Goal: Task Accomplishment & Management: Use online tool/utility

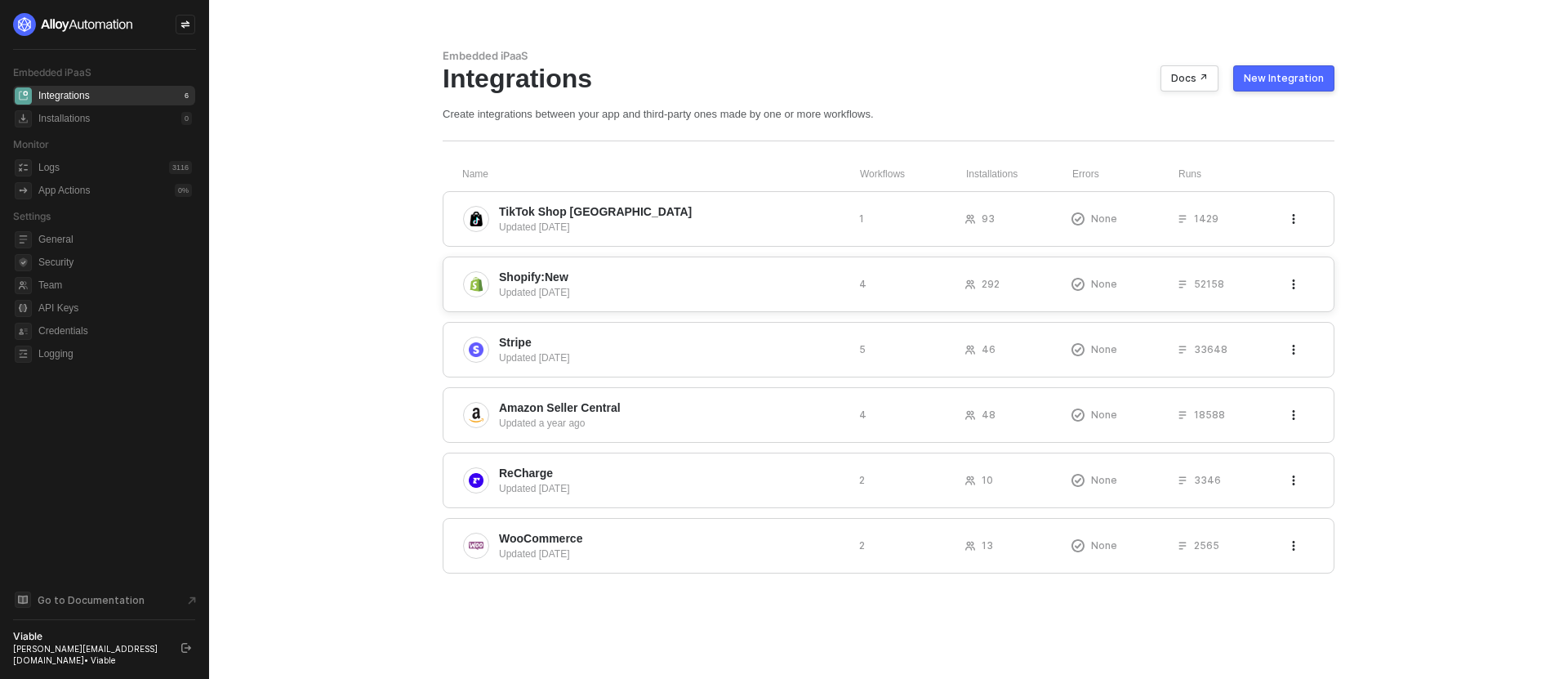
click at [553, 276] on span "Shopify:New" at bounding box center [534, 277] width 69 height 16
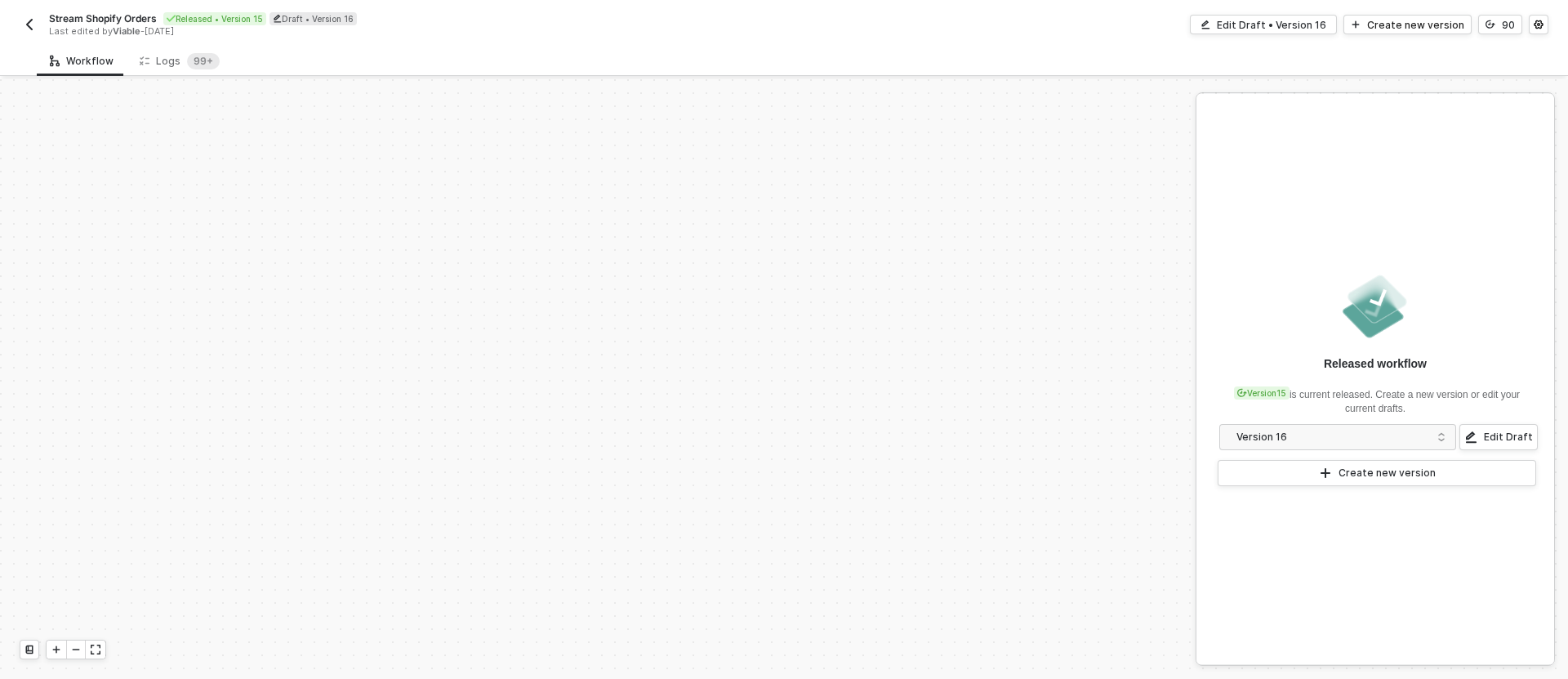
scroll to position [681, 0]
click at [176, 54] on div "Logs 99+" at bounding box center [179, 61] width 80 height 16
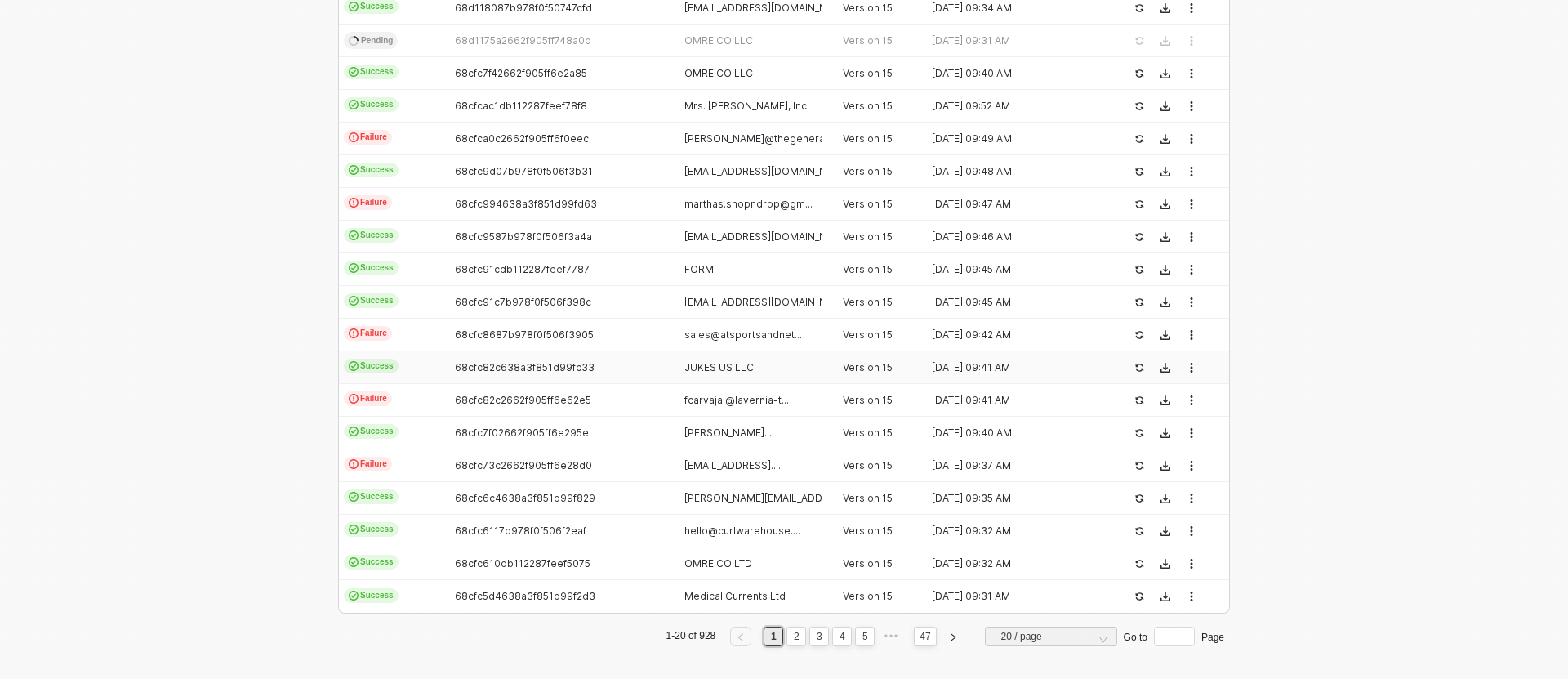
scroll to position [478, 0]
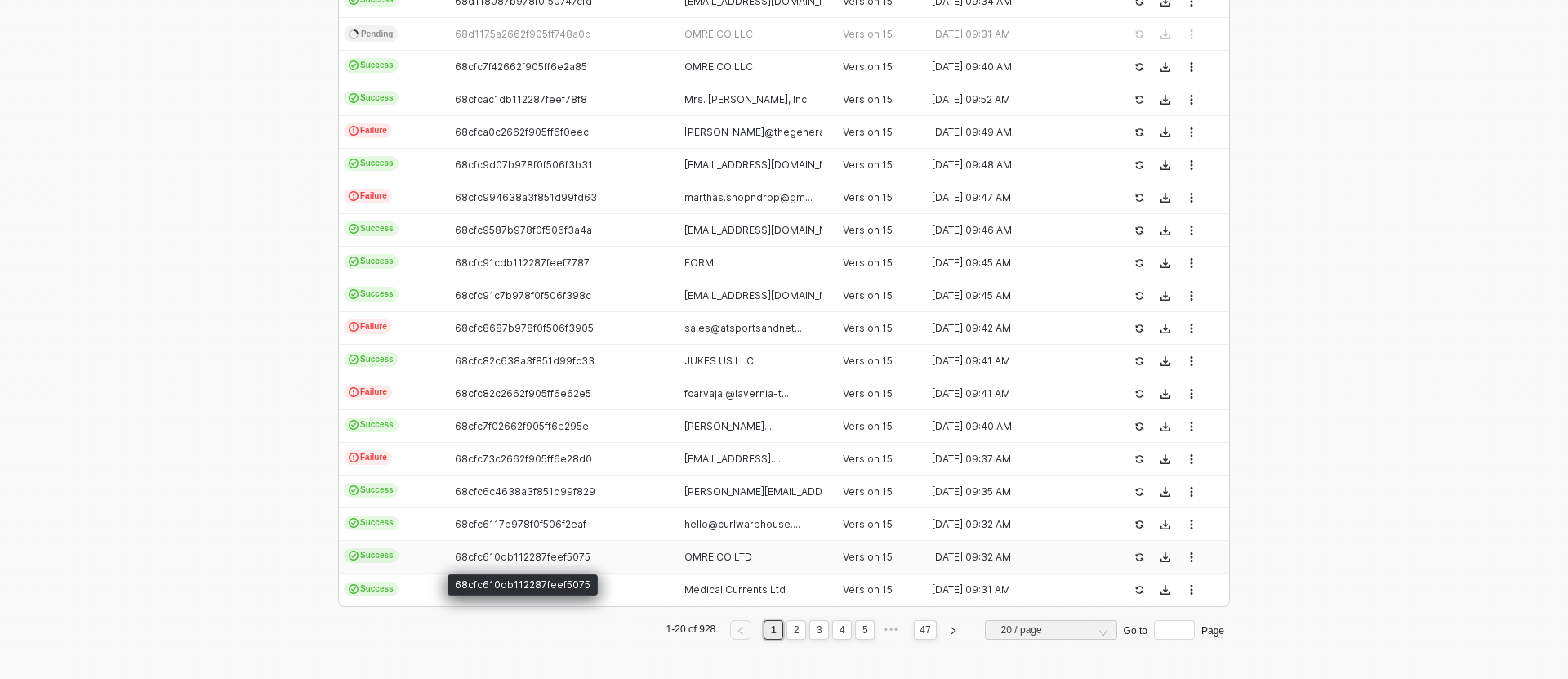
click at [479, 556] on span "68cfc610db112287feef5075" at bounding box center [522, 556] width 136 height 12
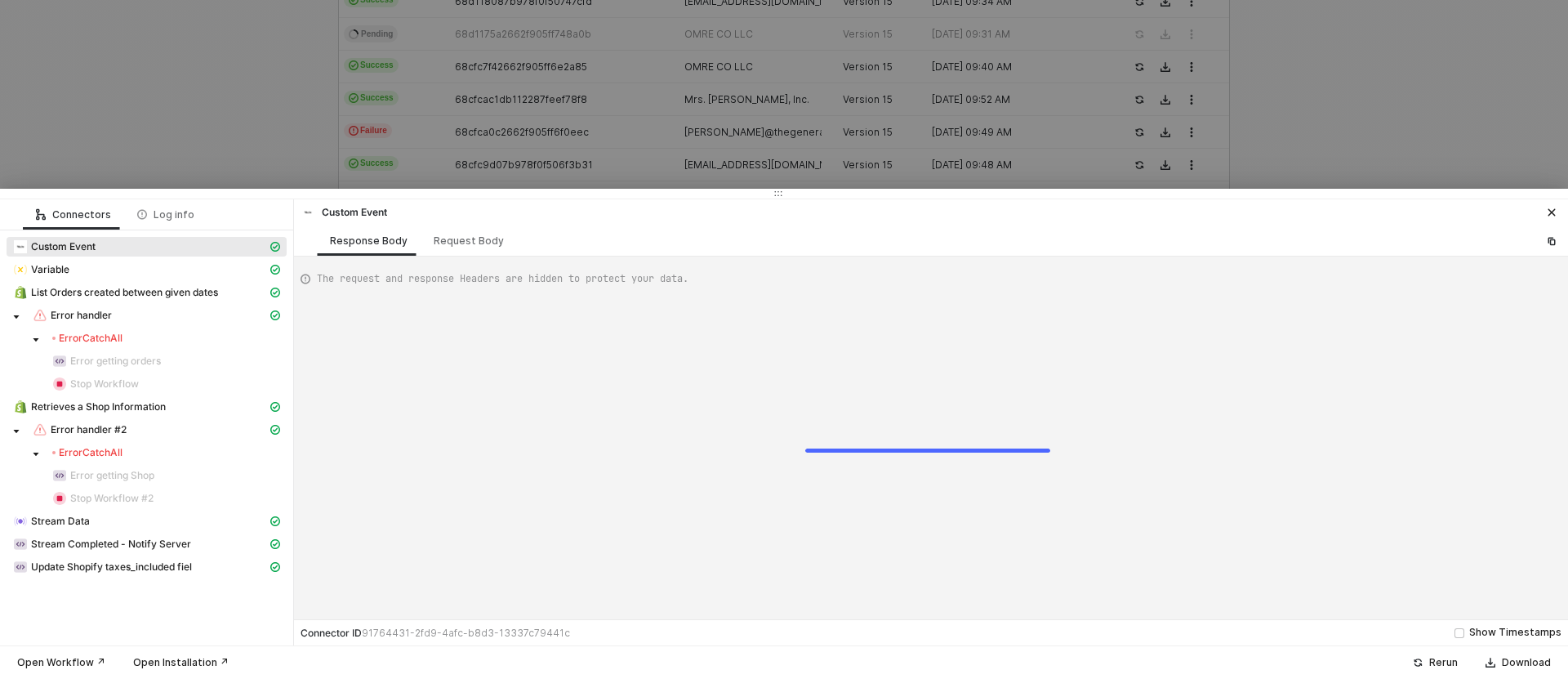
scroll to position [147, 0]
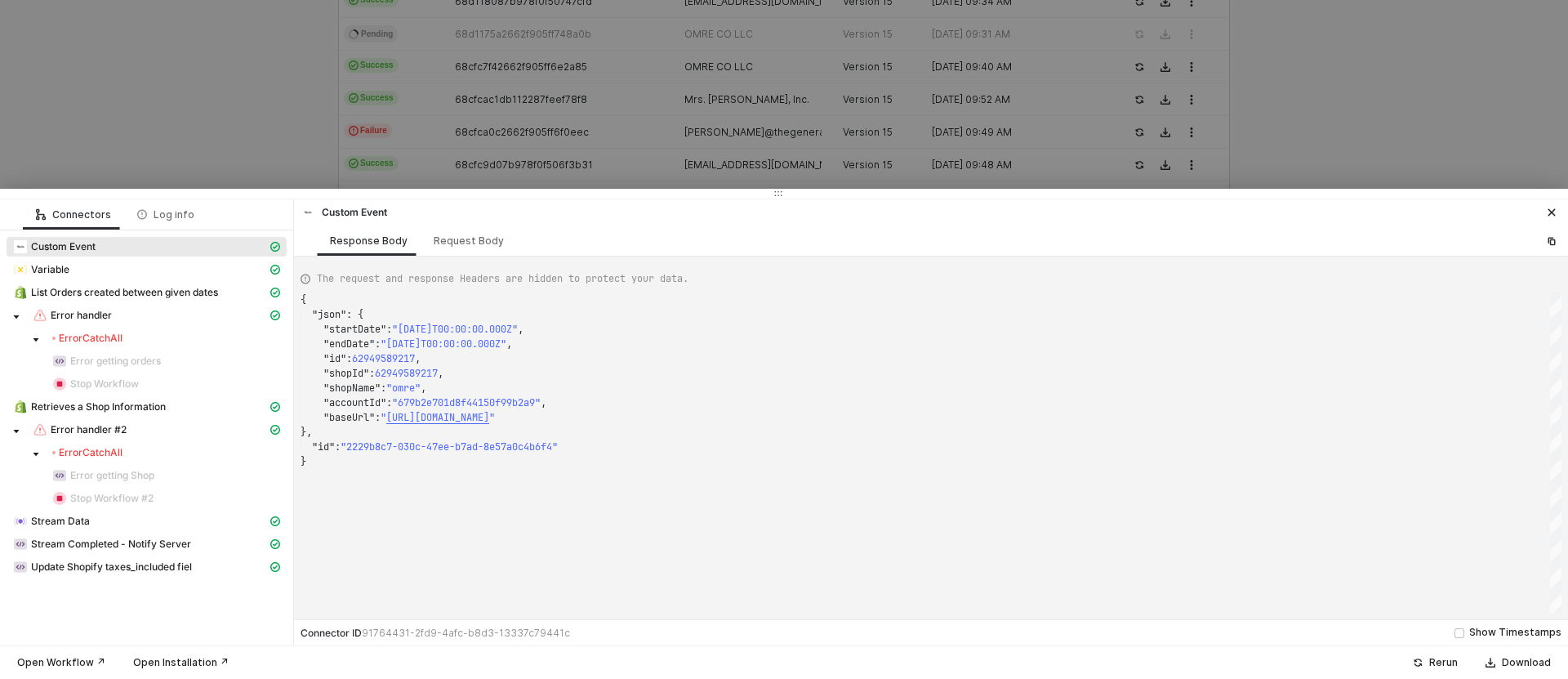
click at [155, 335] on div "Error CatchAll" at bounding box center [166, 338] width 228 height 13
click at [120, 447] on div "Error CatchAll" at bounding box center [87, 452] width 70 height 13
click at [119, 434] on span "Error handler #2" at bounding box center [88, 429] width 76 height 13
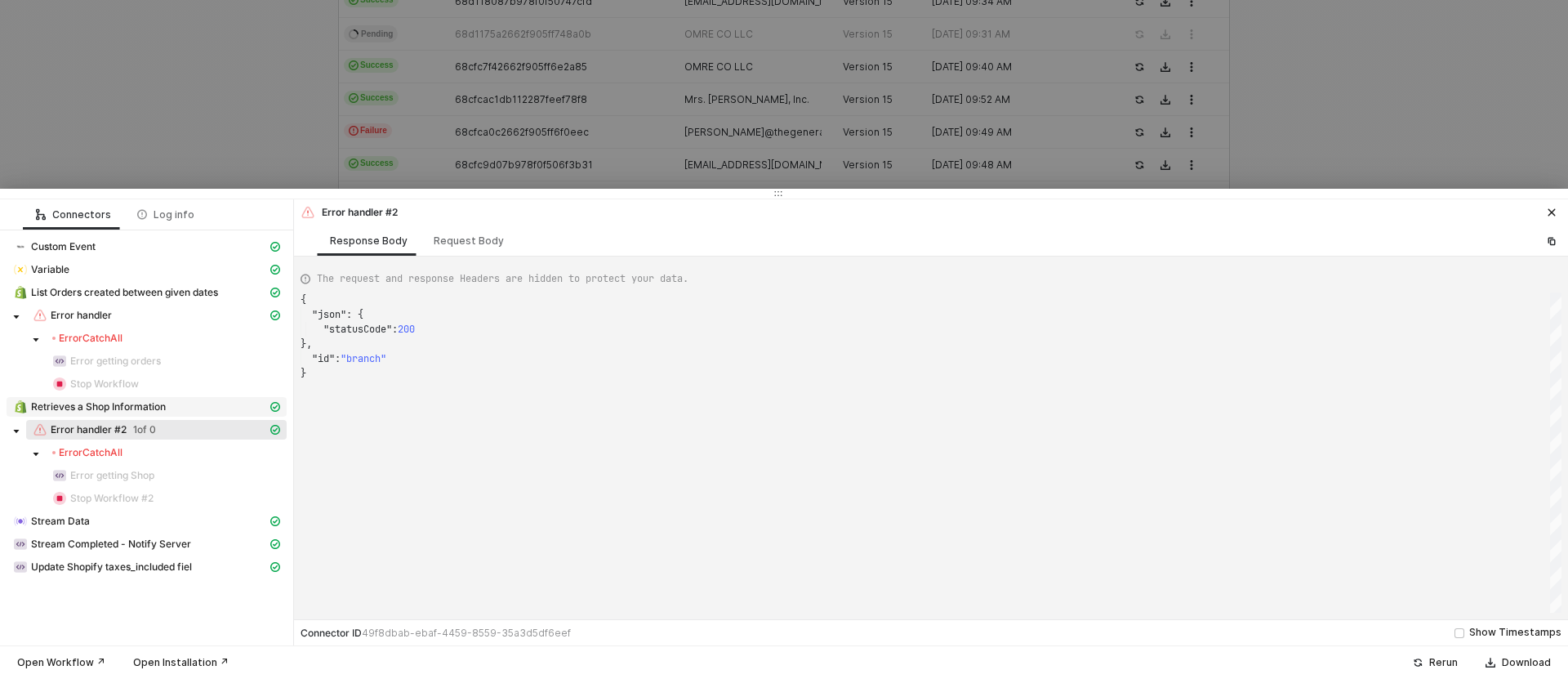
click at [138, 404] on span "Retrieves a Shop Information" at bounding box center [98, 406] width 135 height 13
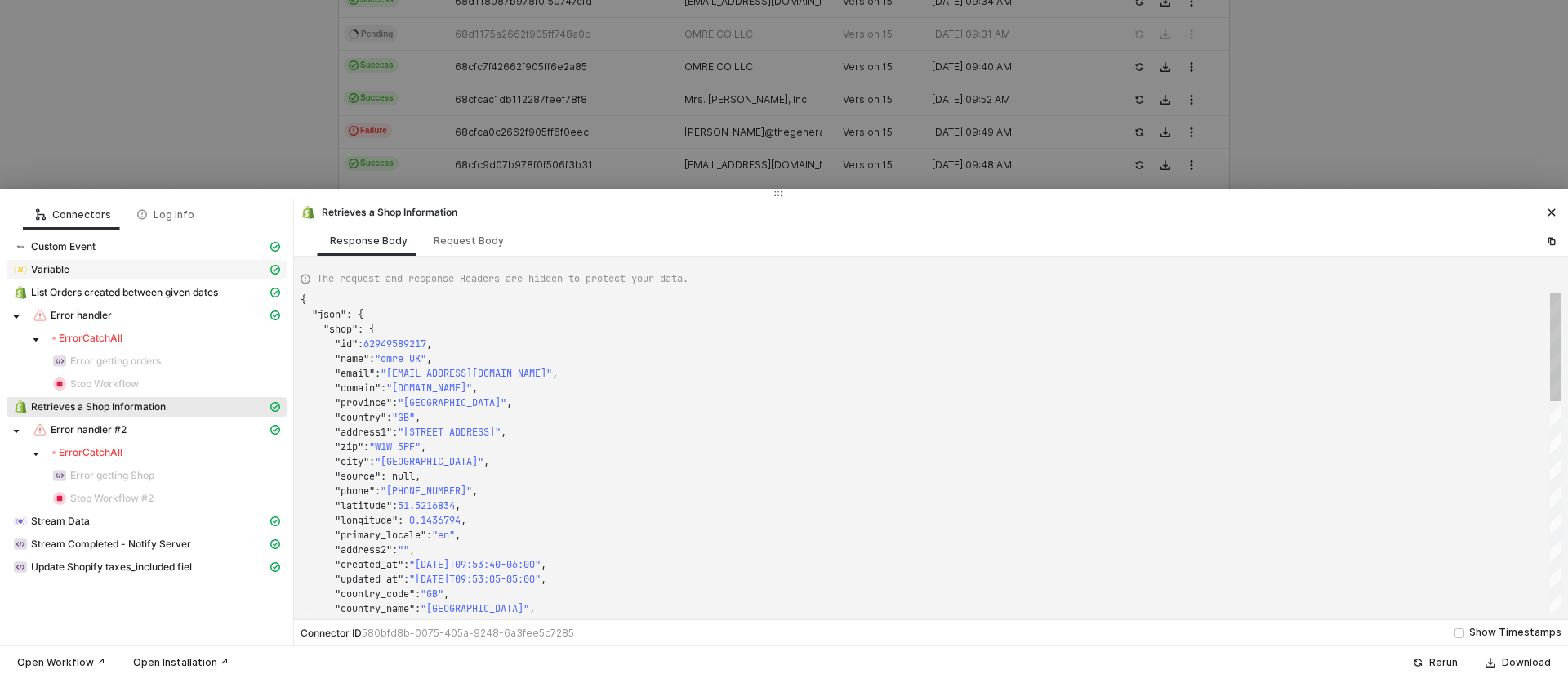
click at [119, 279] on span "Variable" at bounding box center [146, 270] width 280 height 20
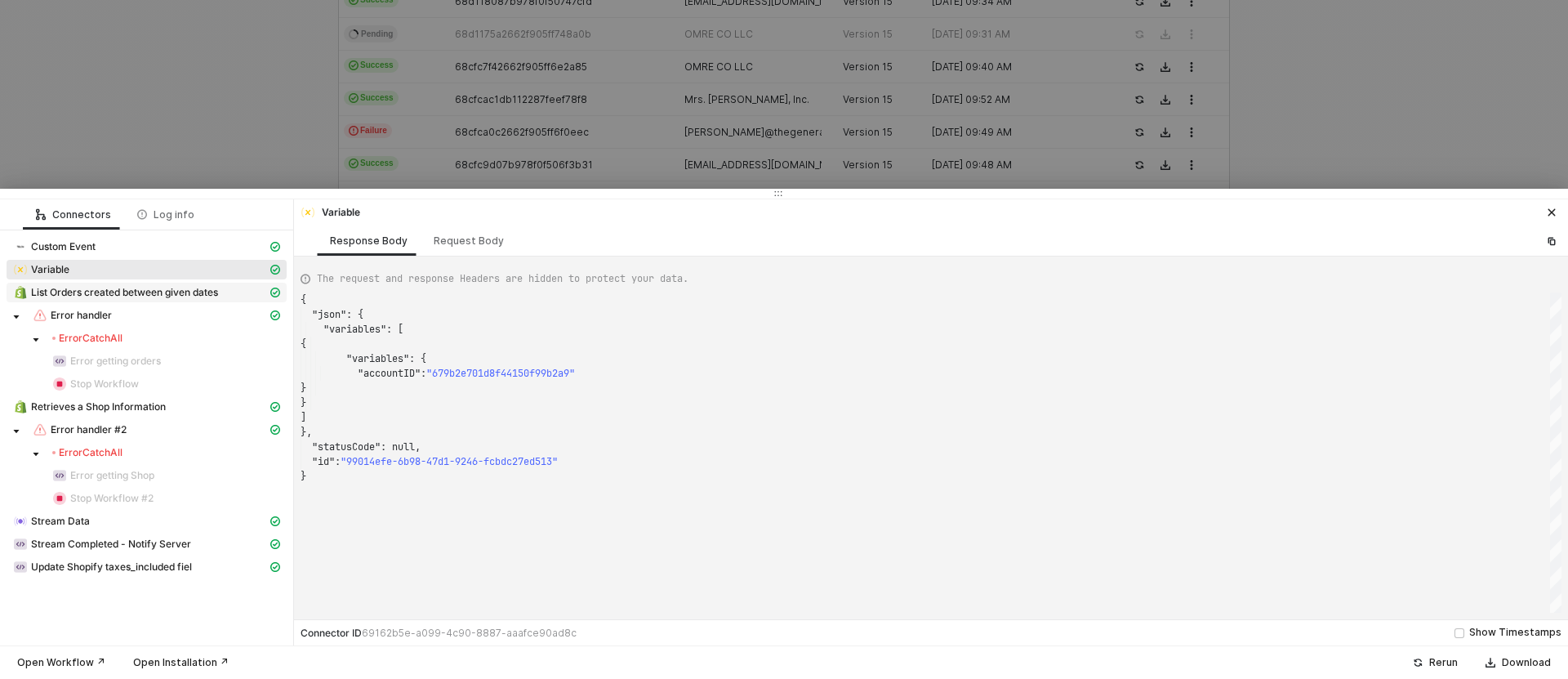
click at [114, 288] on span "List Orders created between given dates" at bounding box center [124, 293] width 187 height 13
type textarea "{ "json": { "orders": [ { "id": 6522454311137, "admin_graphql_api_id": "gid://s…"
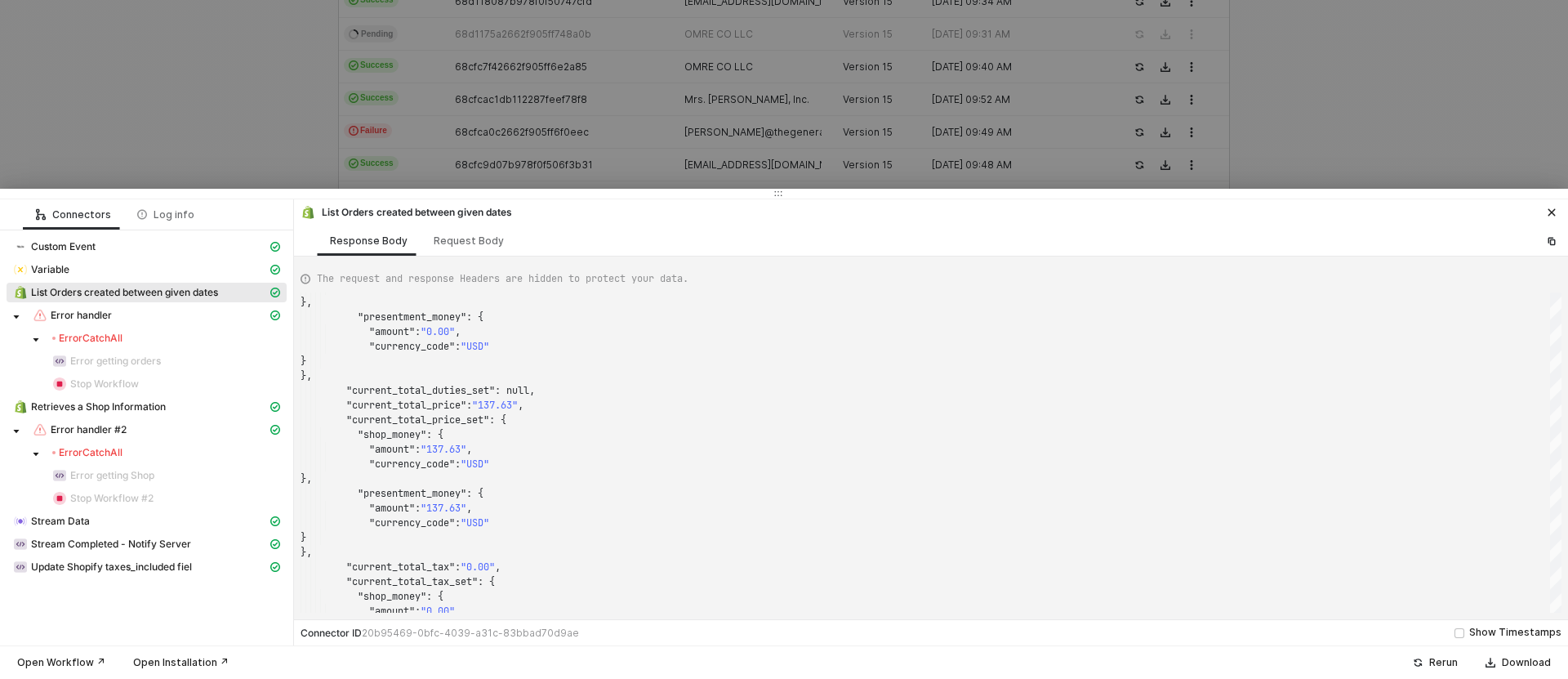
click at [1390, 3] on div at bounding box center [784, 339] width 1568 height 679
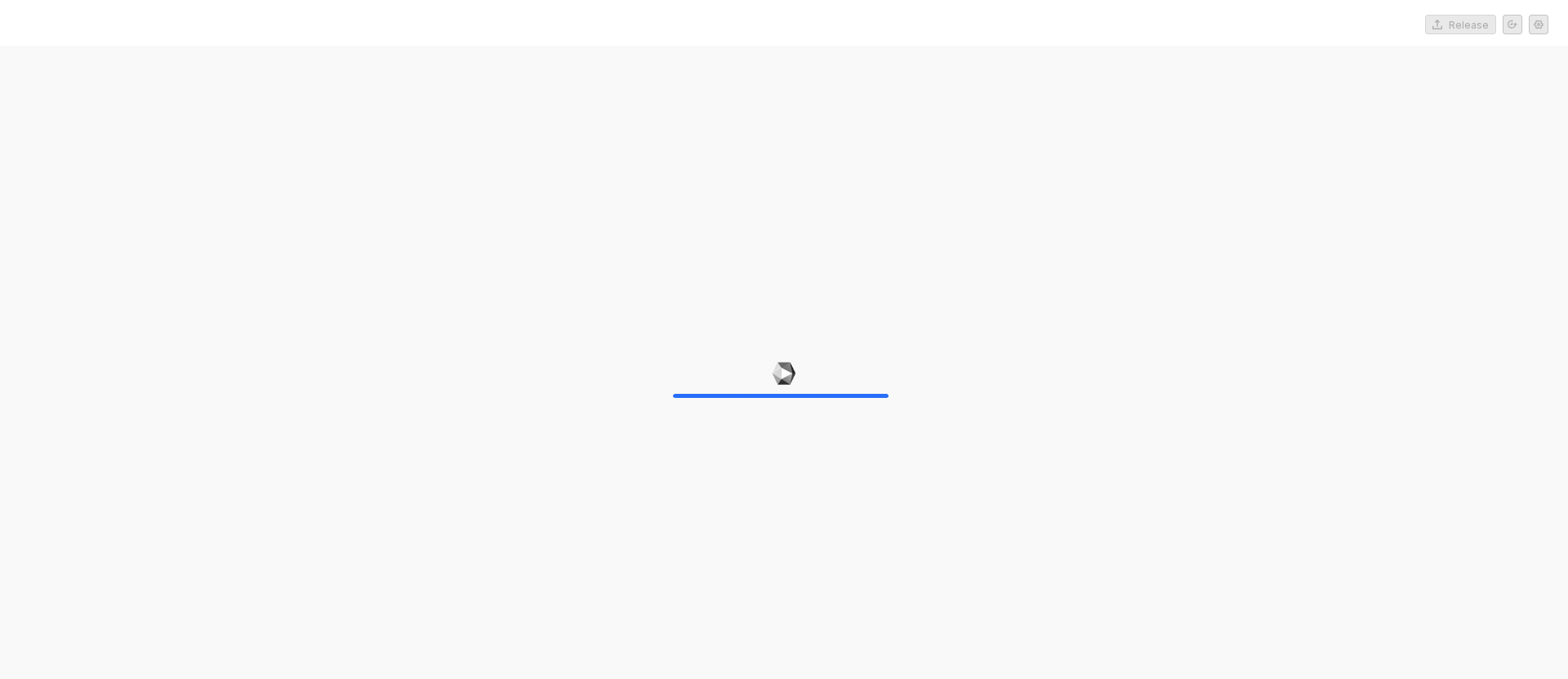
click at [842, 410] on div at bounding box center [784, 385] width 1568 height 679
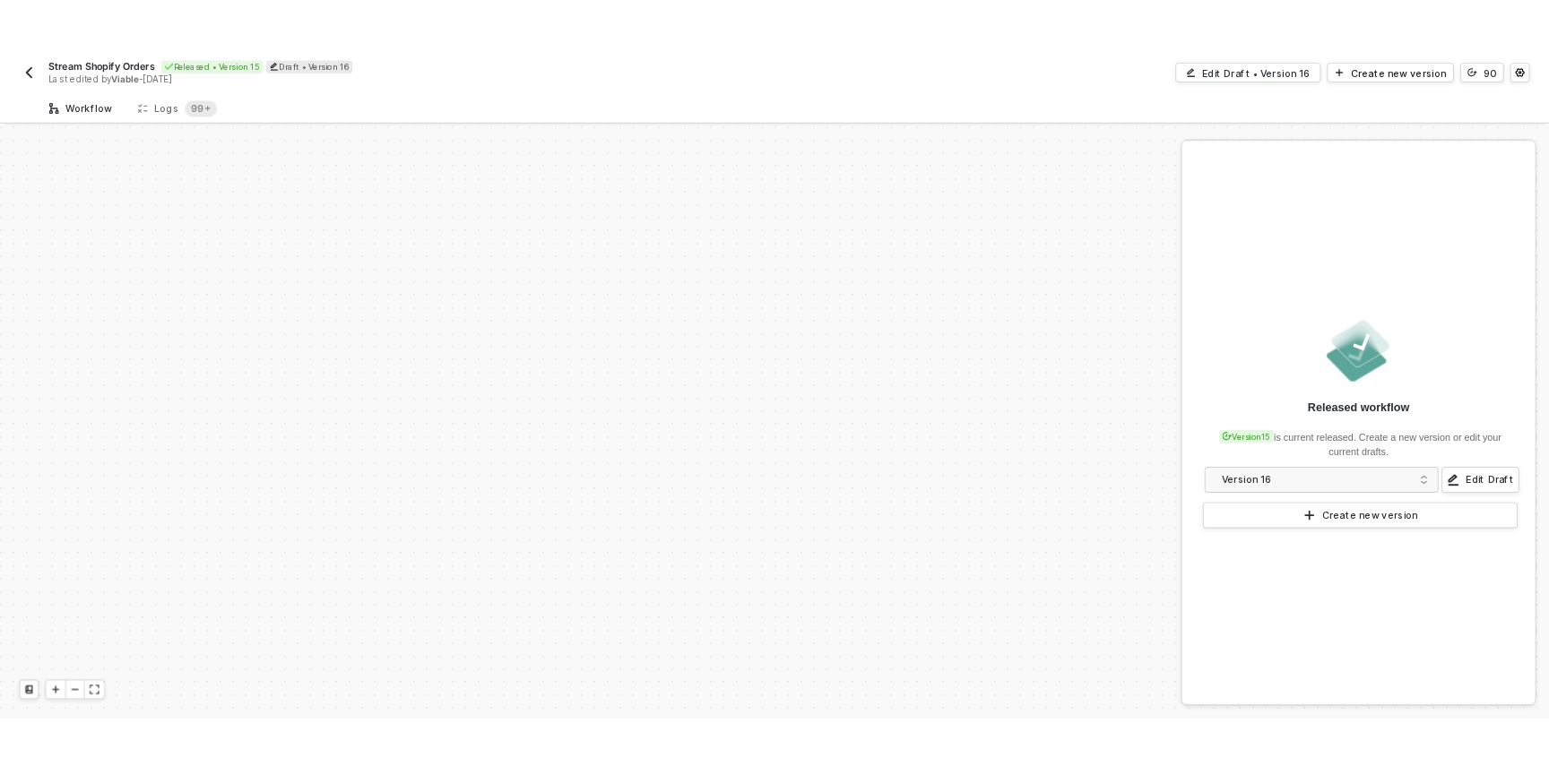
scroll to position [747, 0]
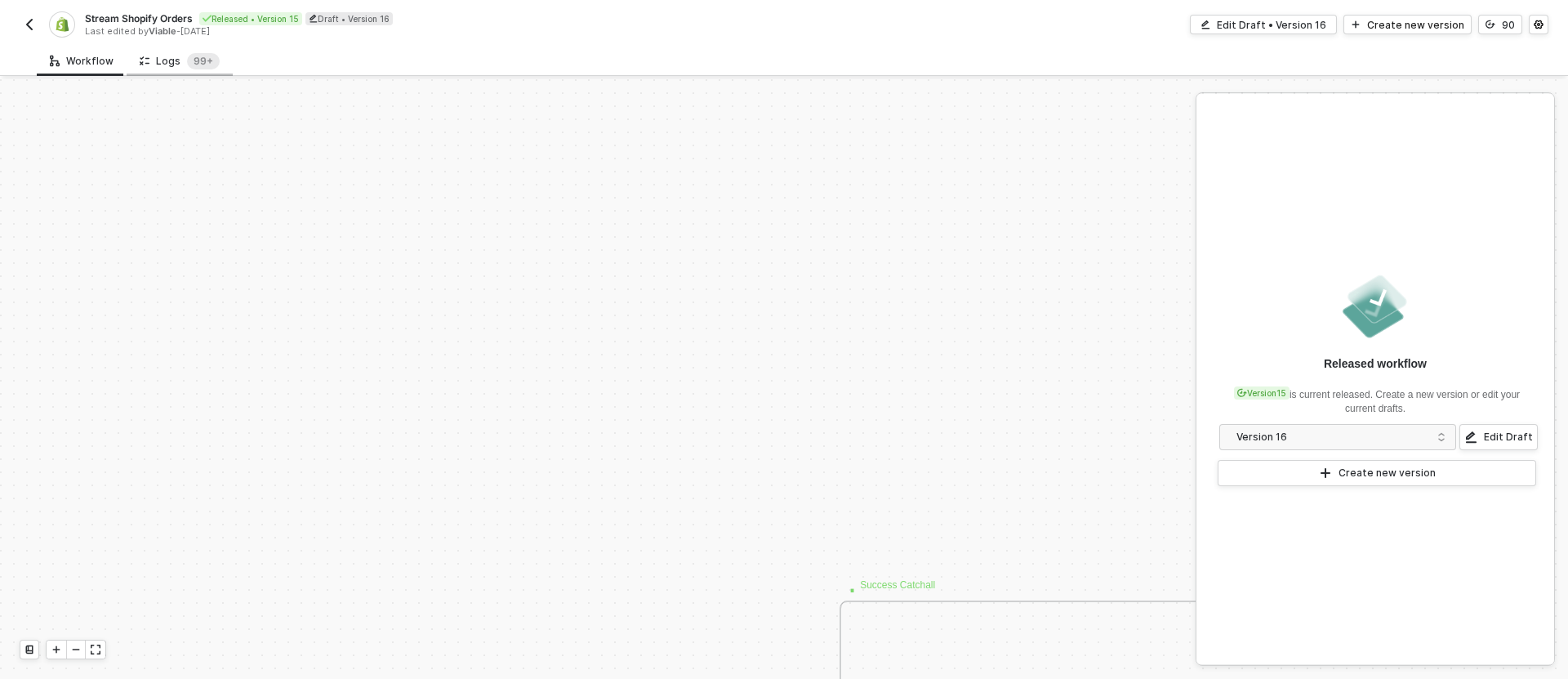
drag, startPoint x: 157, startPoint y: 40, endPoint x: 156, endPoint y: 52, distance: 12.0
click at [156, 43] on div "Stream Shopify Orders Released • Version 15 Draft • Version 16 Last edited by V…" at bounding box center [784, 23] width 1529 height 46
click at [156, 53] on div "Logs 99+" at bounding box center [179, 61] width 80 height 16
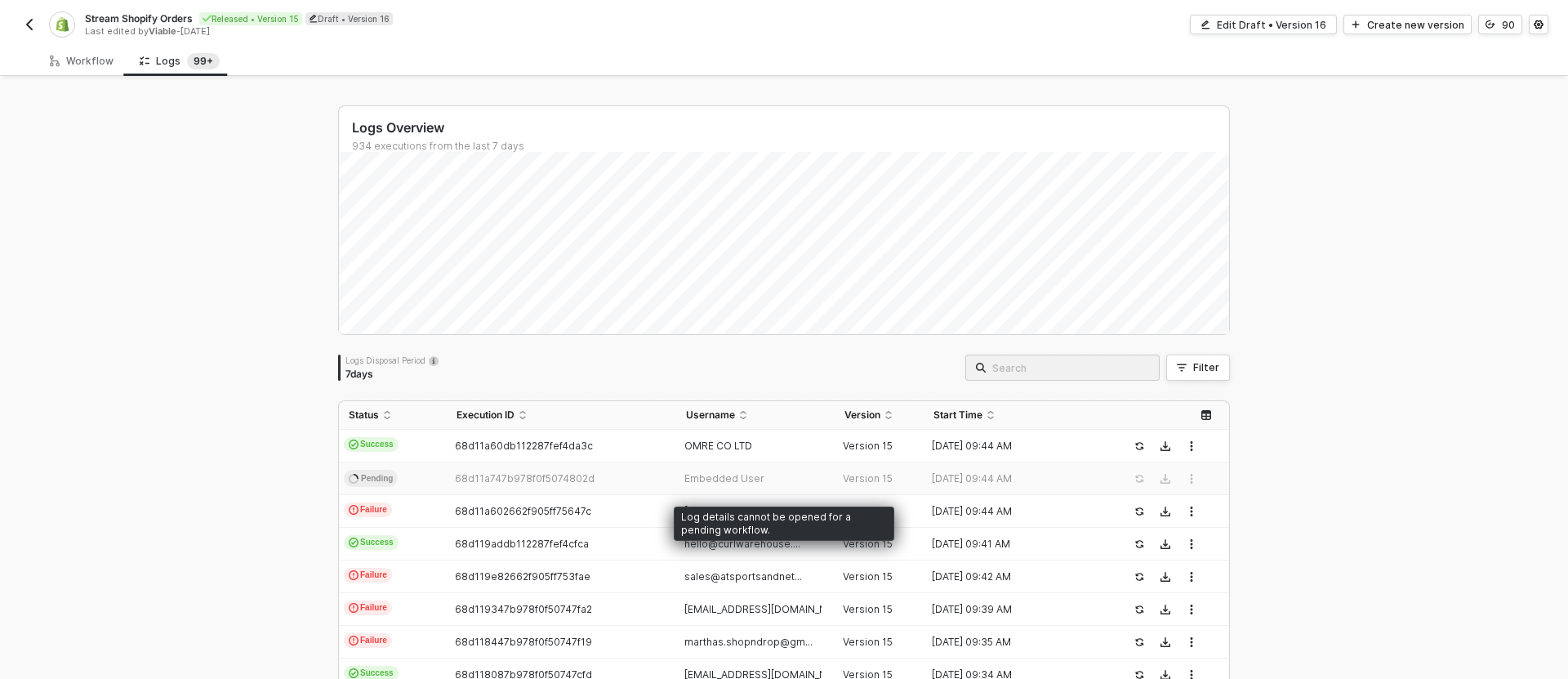
click at [614, 478] on div "68d11a747b978f0f5074802d" at bounding box center [554, 478] width 216 height 13
click at [522, 476] on span "68d11a747b978f0f5074802d" at bounding box center [524, 478] width 139 height 12
click at [543, 480] on span "68d11a747b978f0f5074802d" at bounding box center [524, 478] width 139 height 12
drag, startPoint x: 543, startPoint y: 480, endPoint x: 154, endPoint y: 482, distance: 389.0
click at [511, 479] on span "68d11a747b978f0f5074802d" at bounding box center [524, 478] width 139 height 12
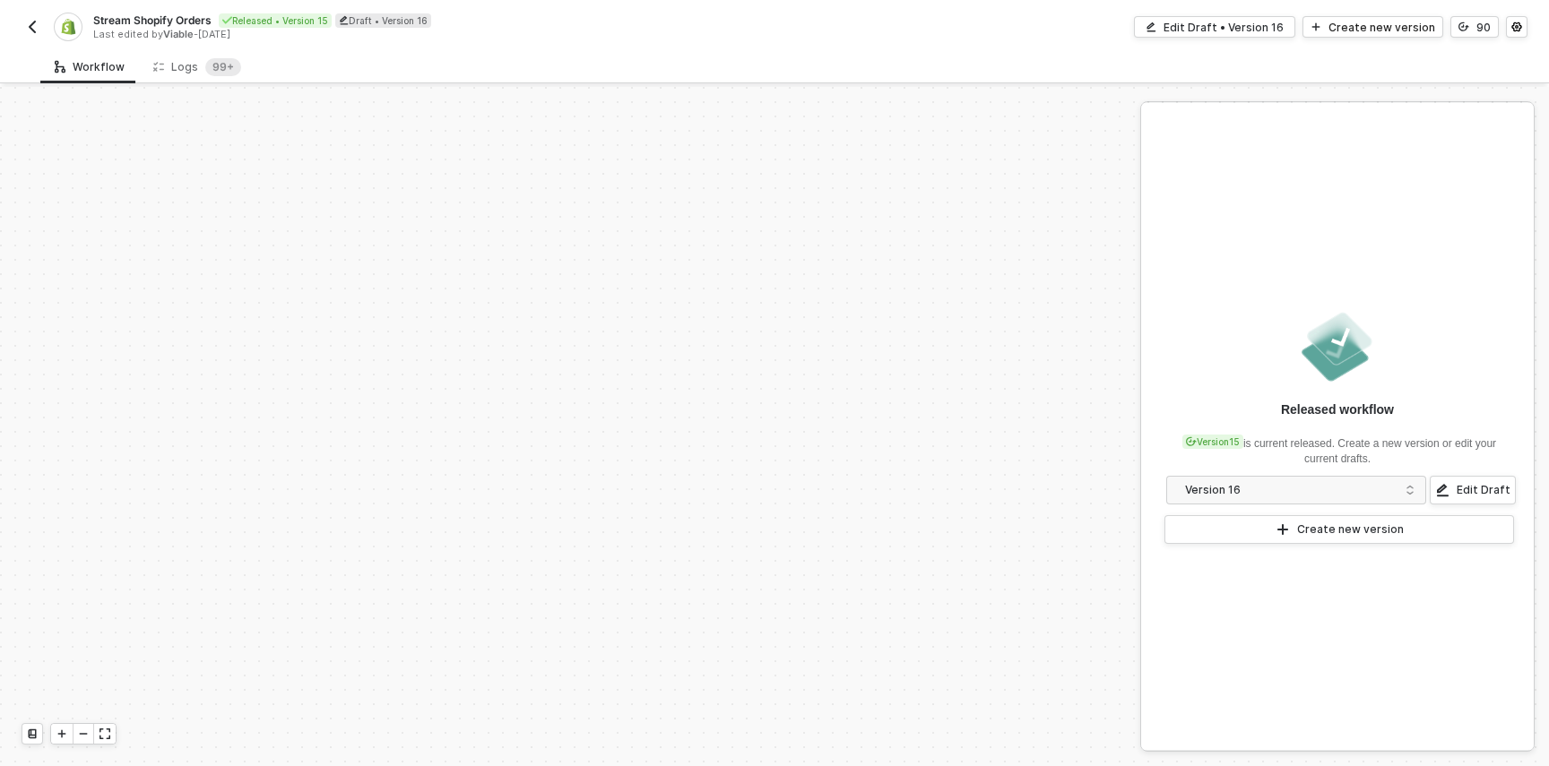
scroll to position [752, 0]
click at [153, 71] on icon at bounding box center [155, 69] width 4 height 4
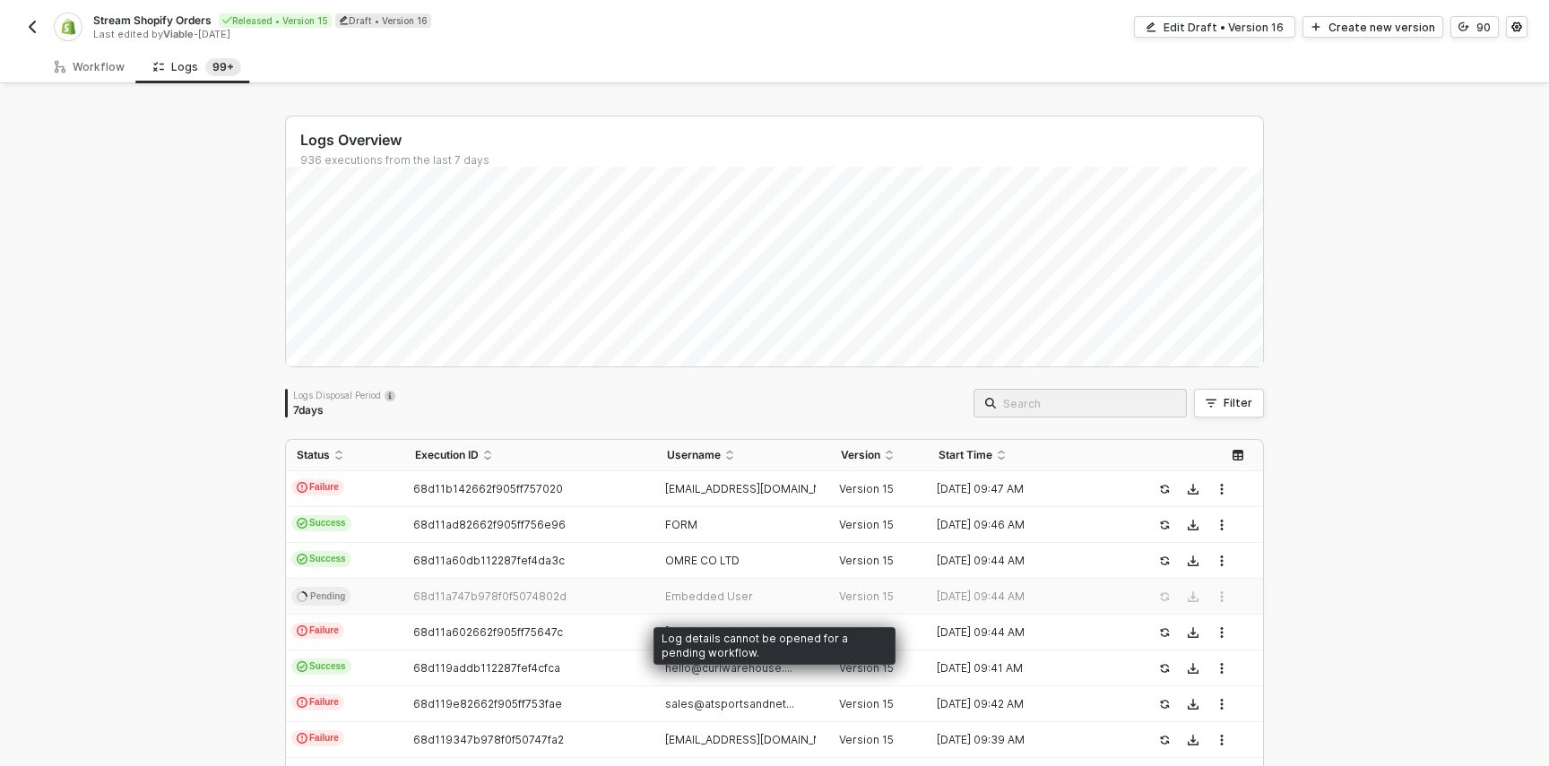
click at [458, 582] on td "68d11a747b978f0f5074802d" at bounding box center [529, 597] width 251 height 36
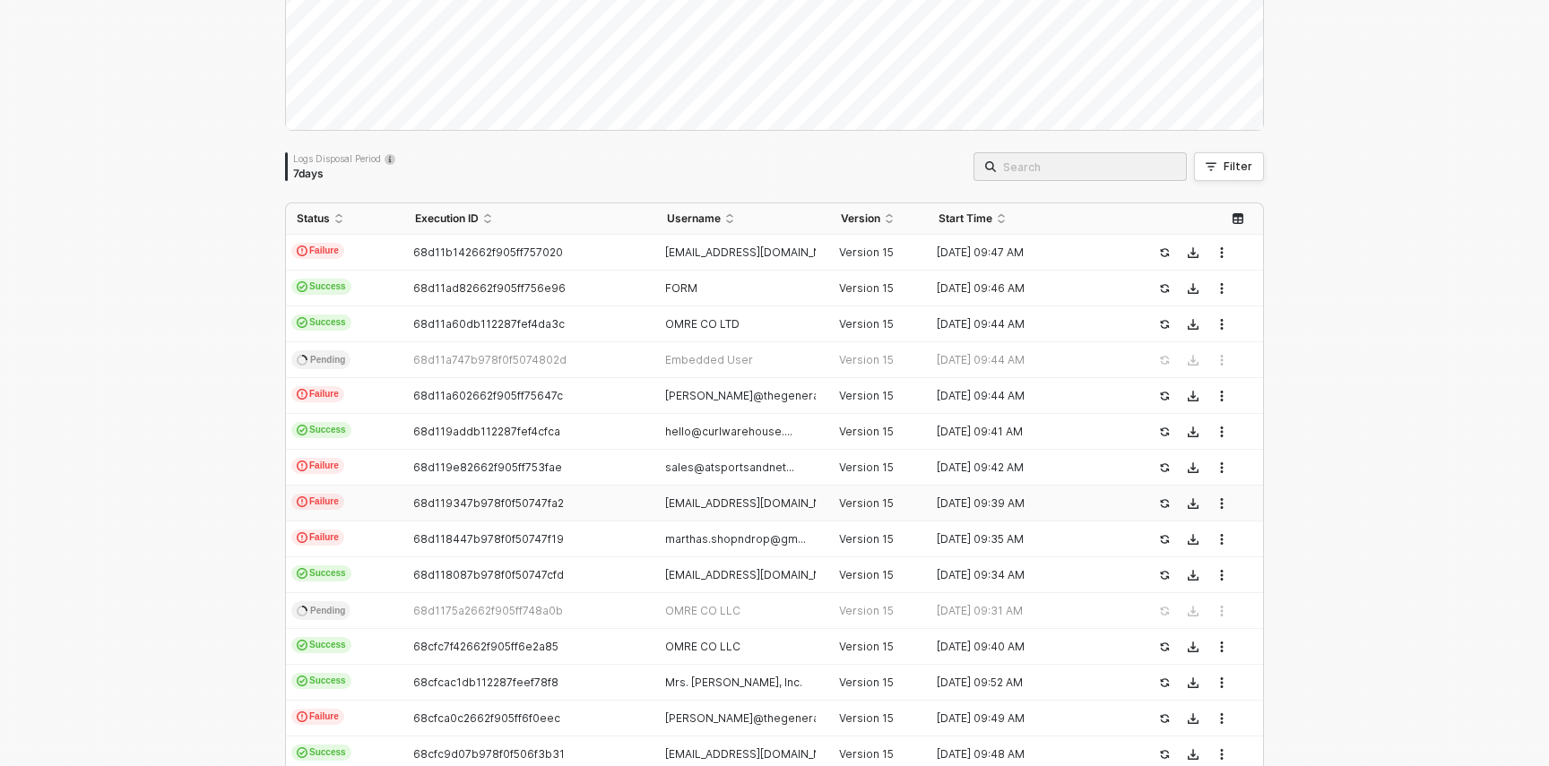
scroll to position [239, 0]
click at [1083, 160] on input "search" at bounding box center [1089, 164] width 172 height 20
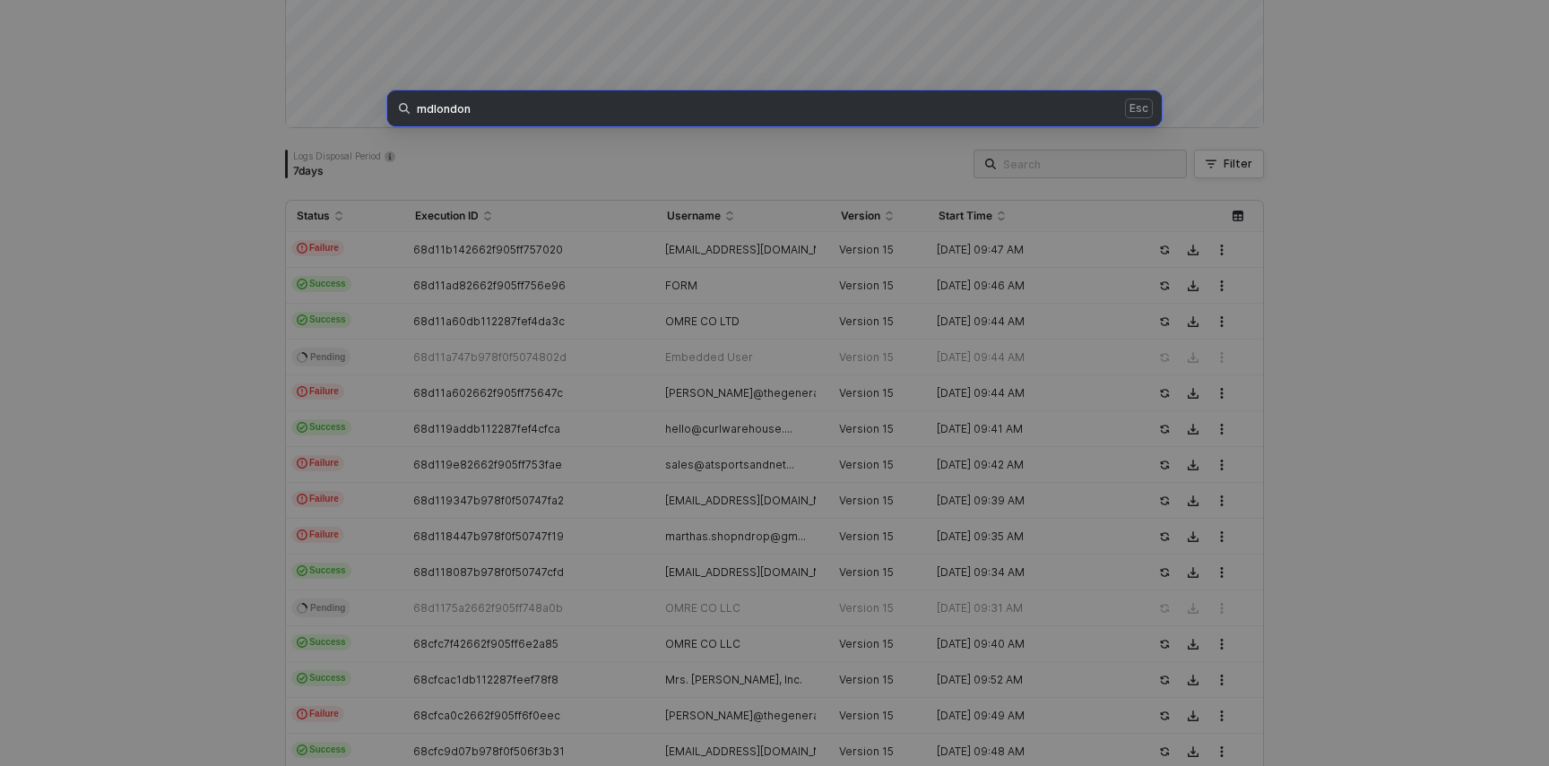
type input "mdlondon"
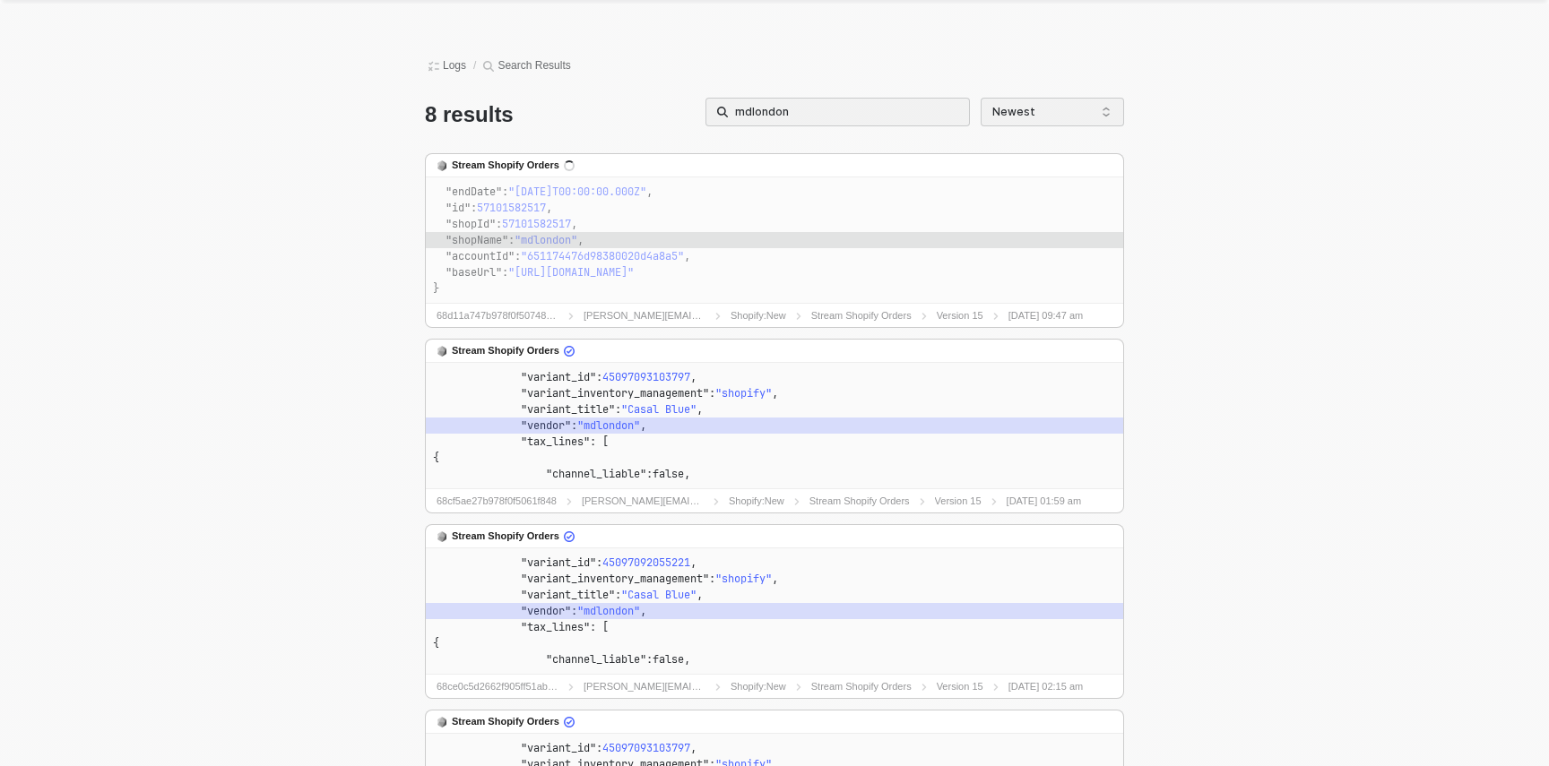
scroll to position [0, 0]
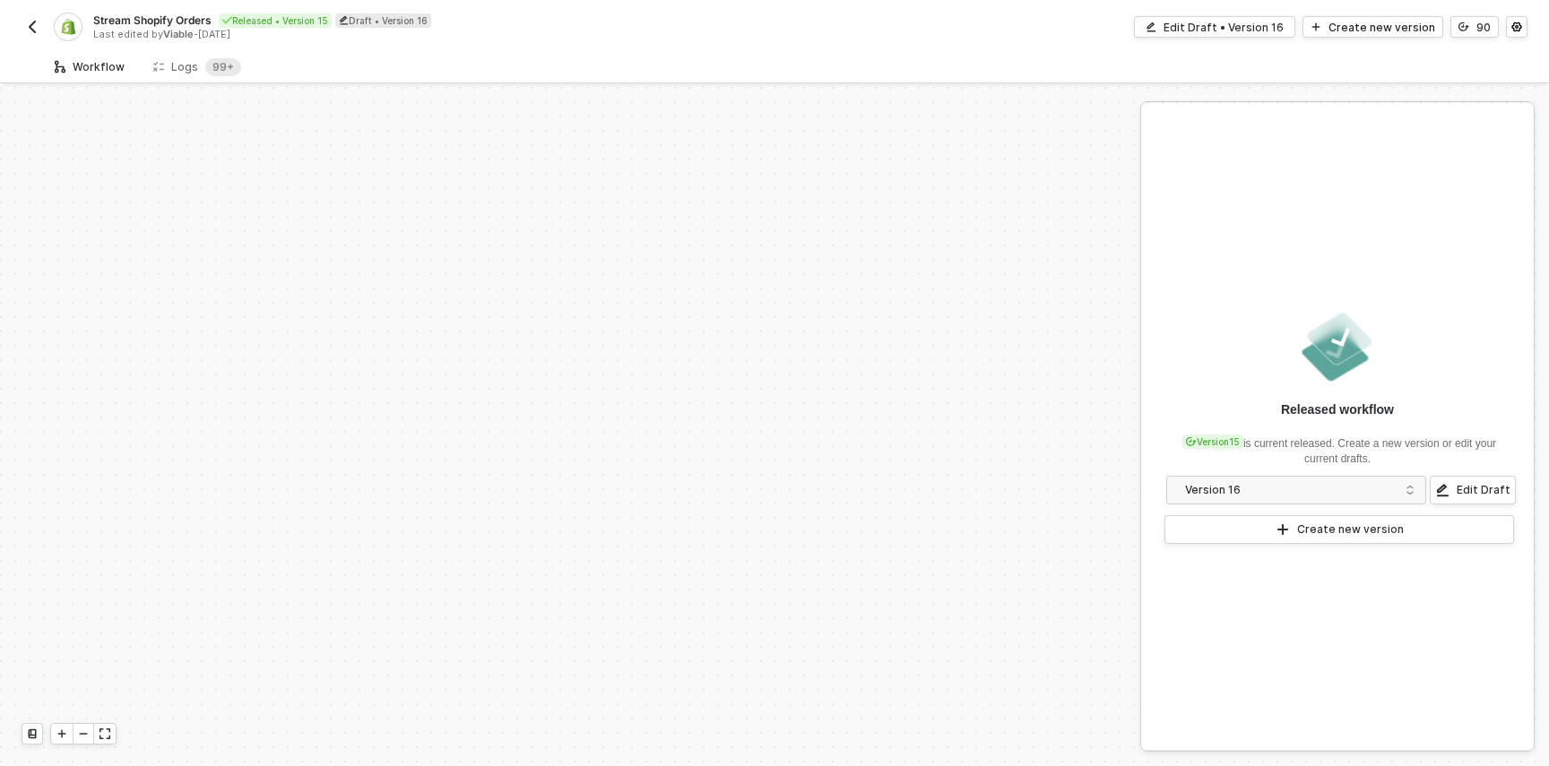
scroll to position [752, 0]
click at [159, 54] on div "Logs 99+" at bounding box center [197, 66] width 117 height 33
click at [169, 54] on div "Logs 99+" at bounding box center [197, 66] width 117 height 33
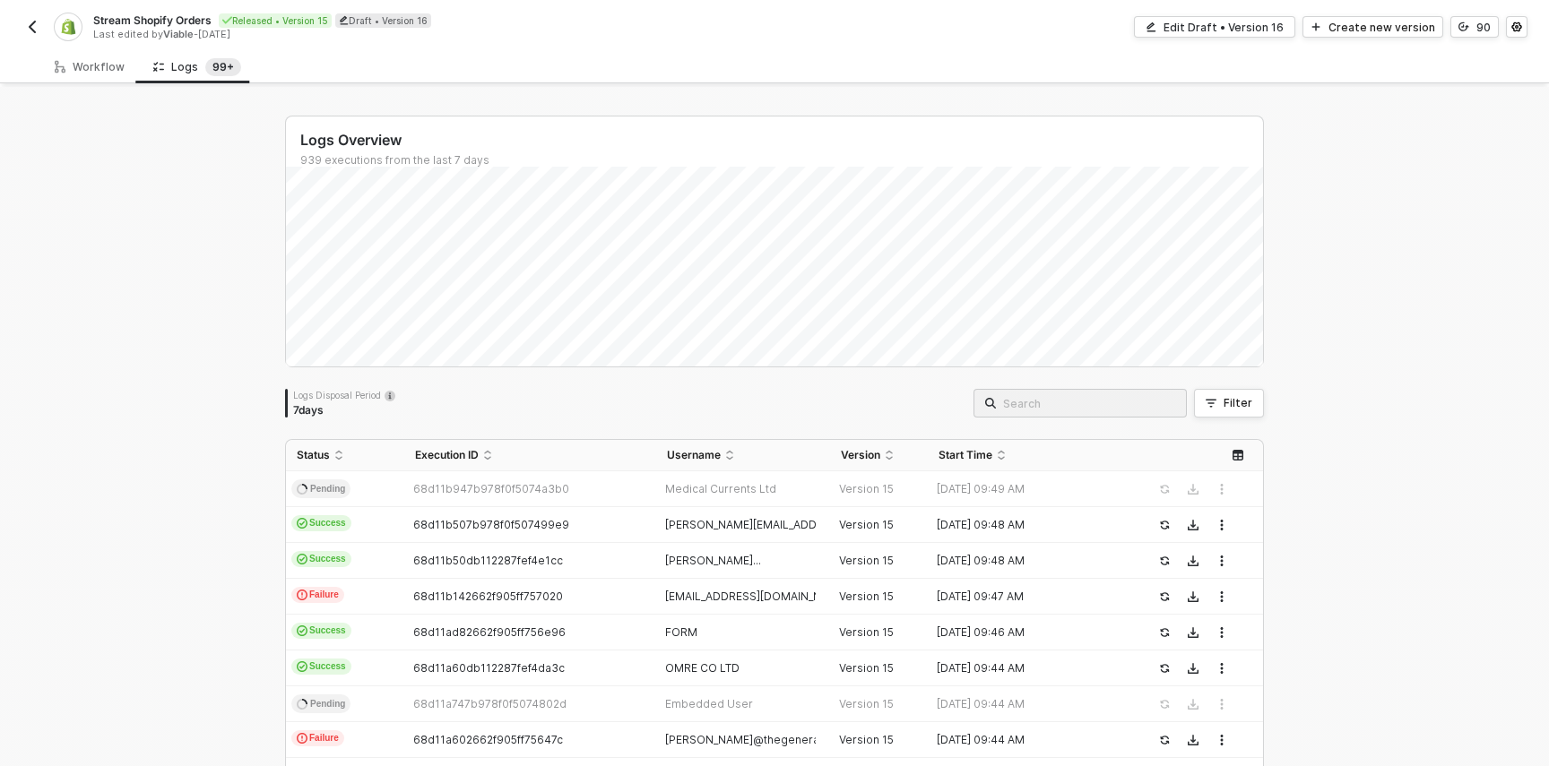
click at [1114, 411] on input "search" at bounding box center [1089, 404] width 172 height 20
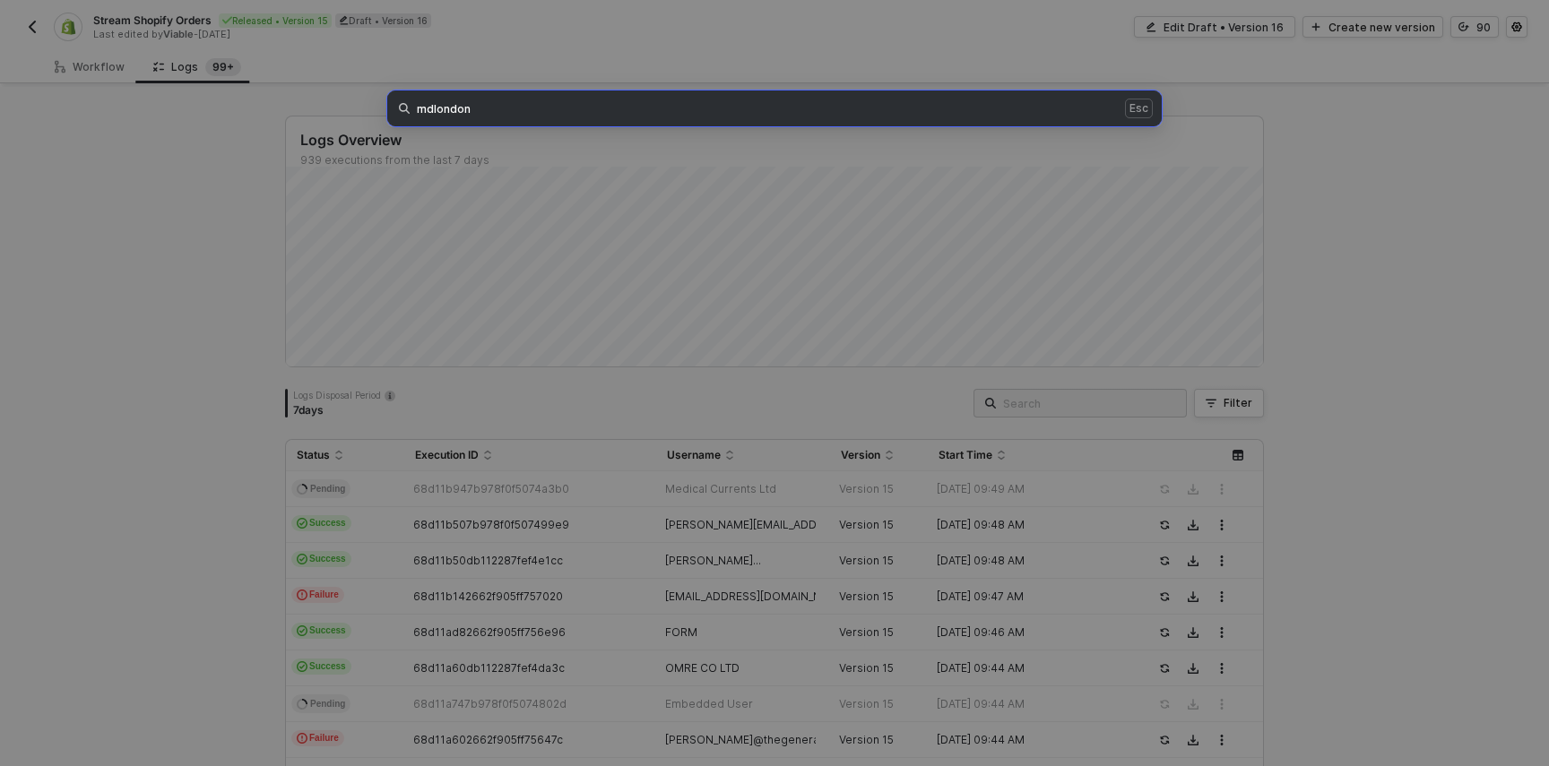
type input "mdlondon"
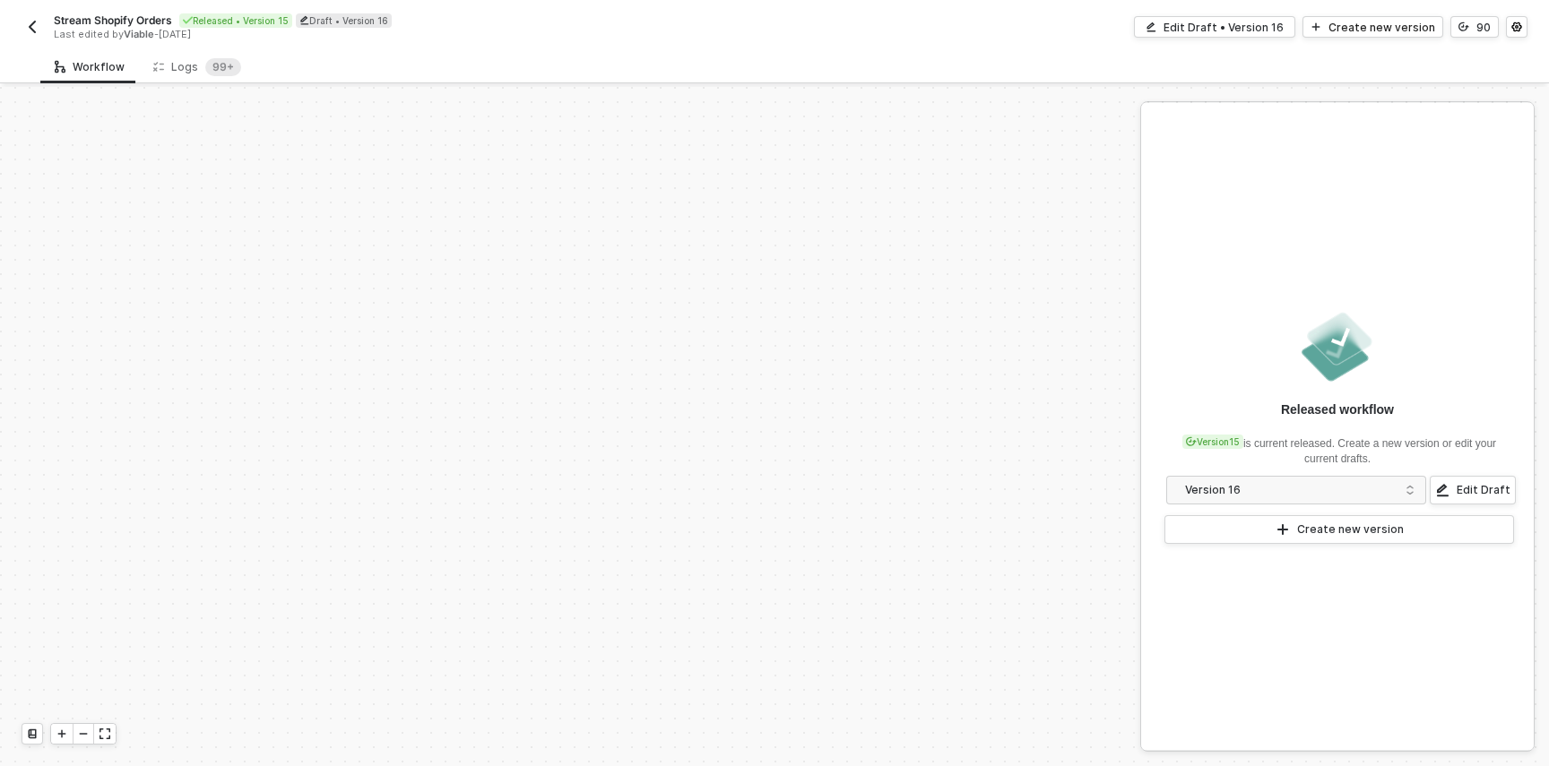
scroll to position [752, 0]
click at [194, 51] on div "Logs 99+" at bounding box center [197, 66] width 117 height 33
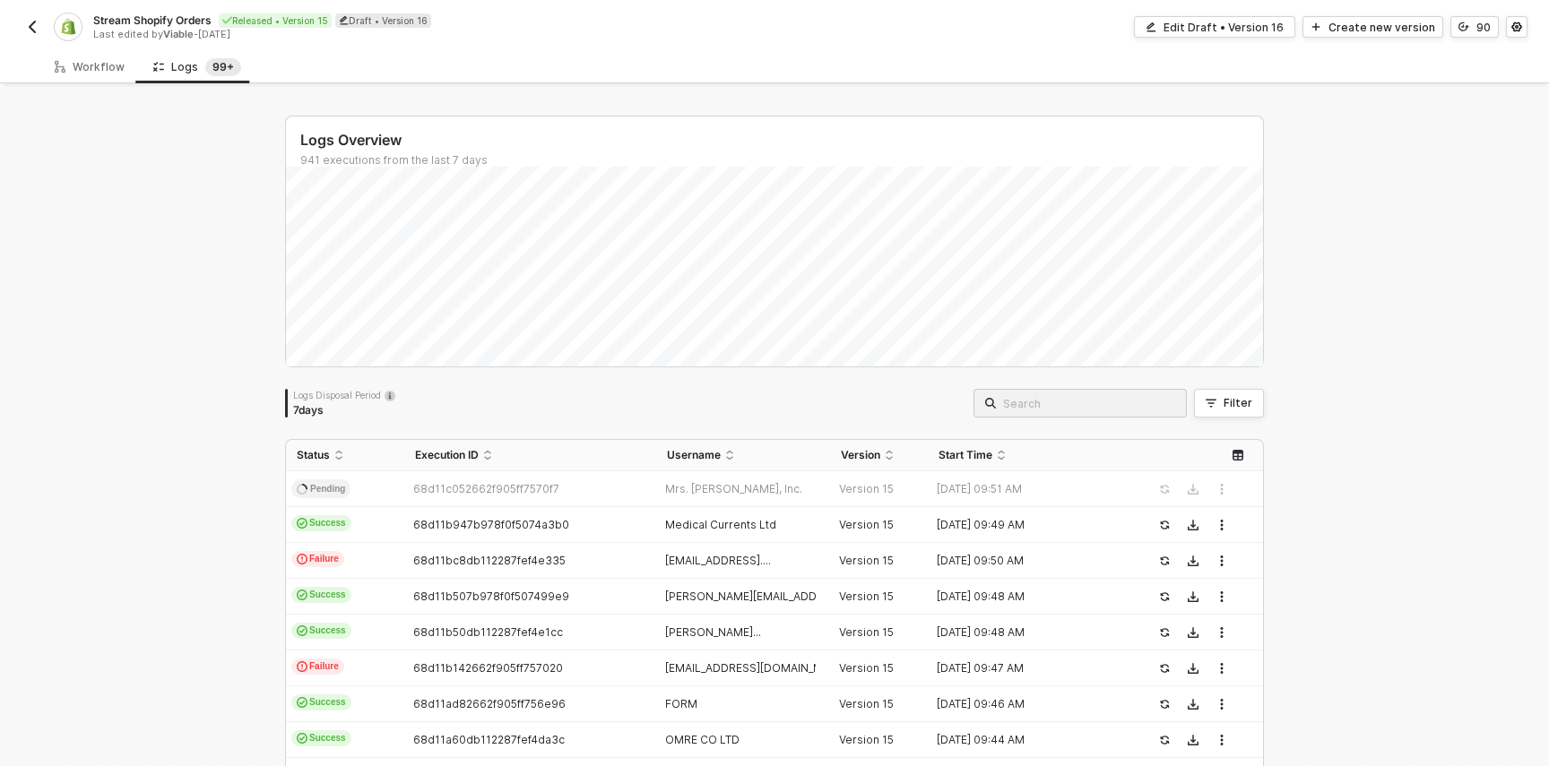
click at [1092, 395] on input "search" at bounding box center [1089, 404] width 172 height 20
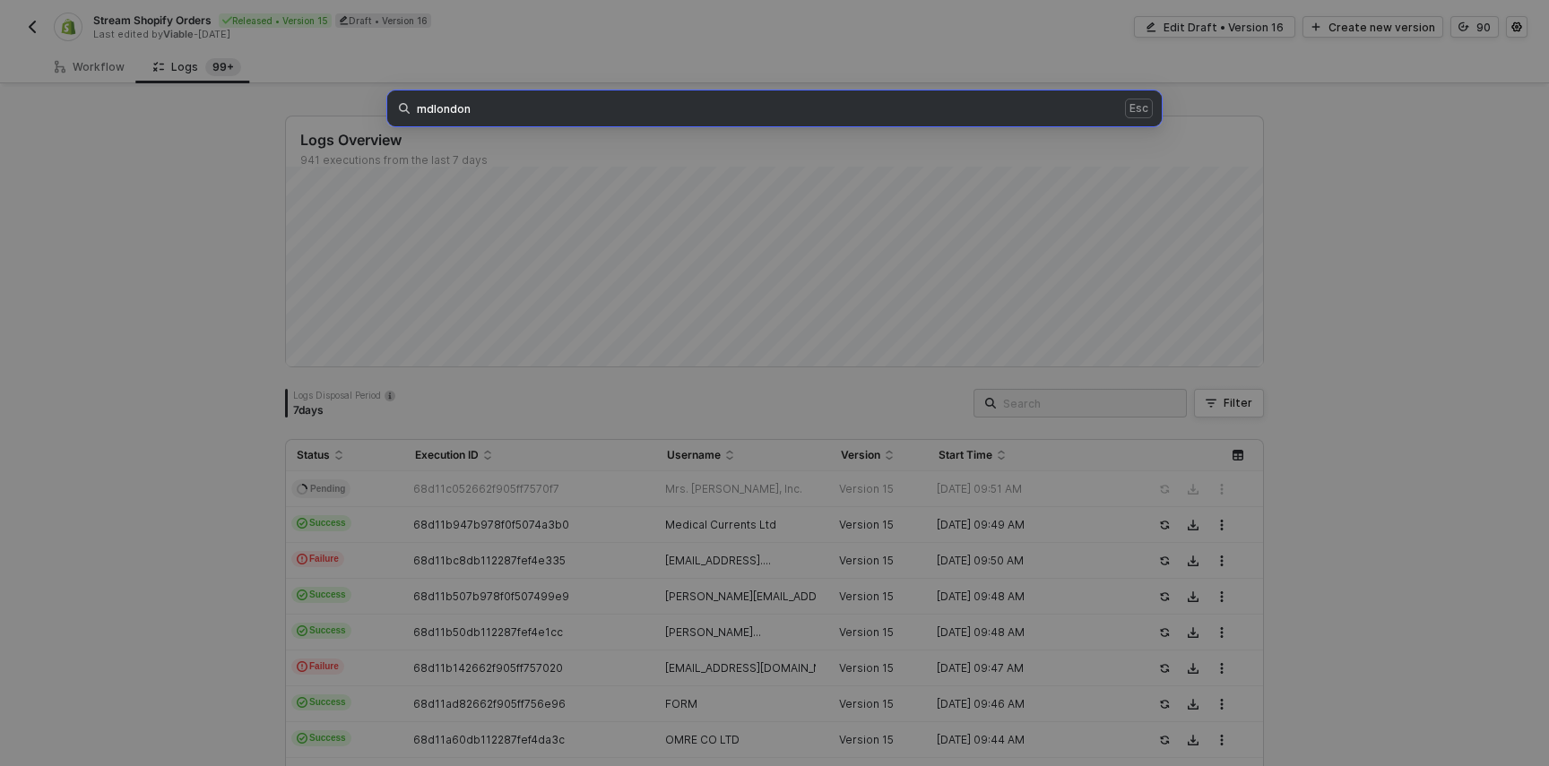
type input "mdlondon"
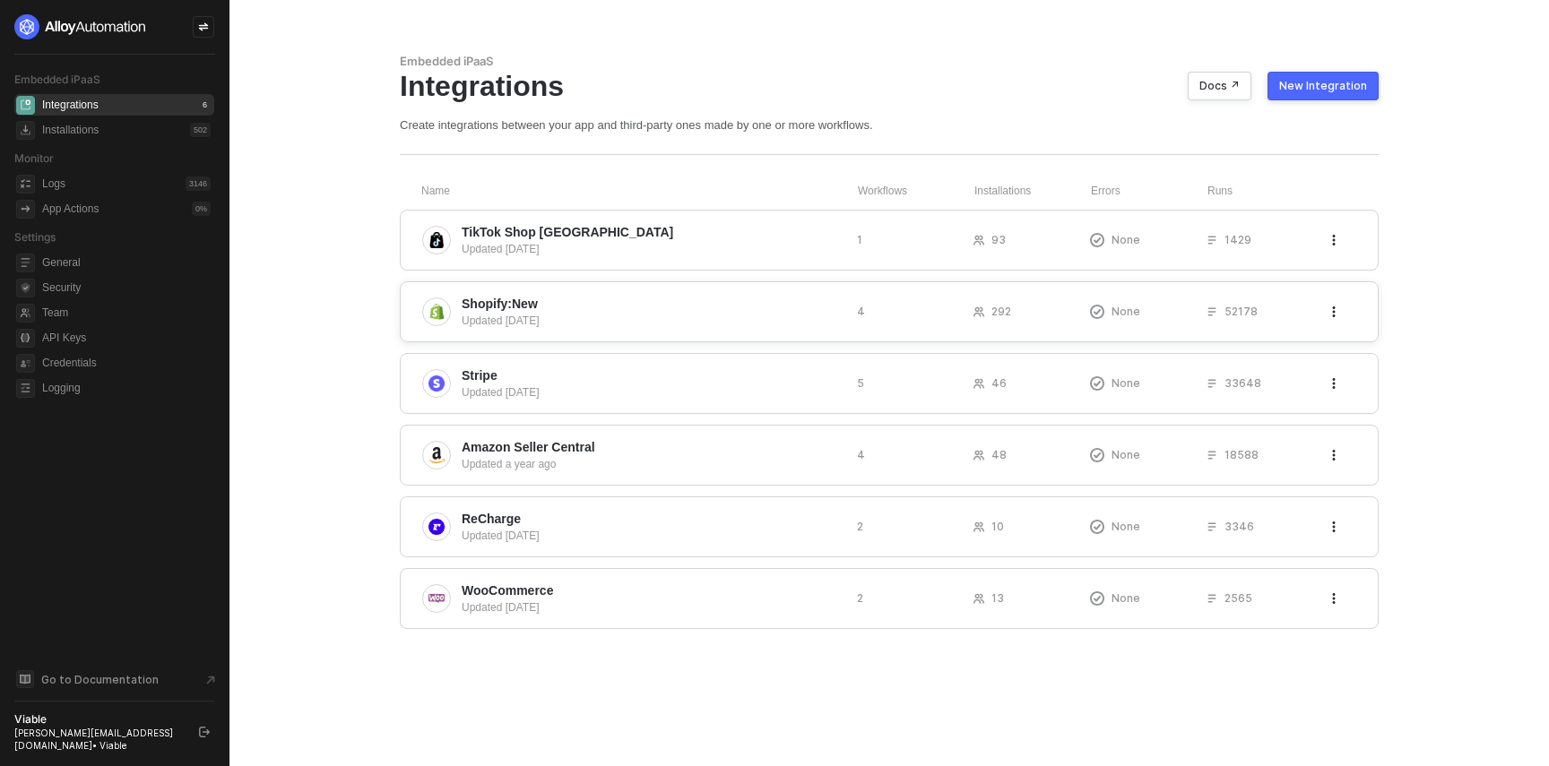
click at [521, 292] on div "Shopify:New Updated [DATE] 4 292 None 52178" at bounding box center [889, 311] width 979 height 61
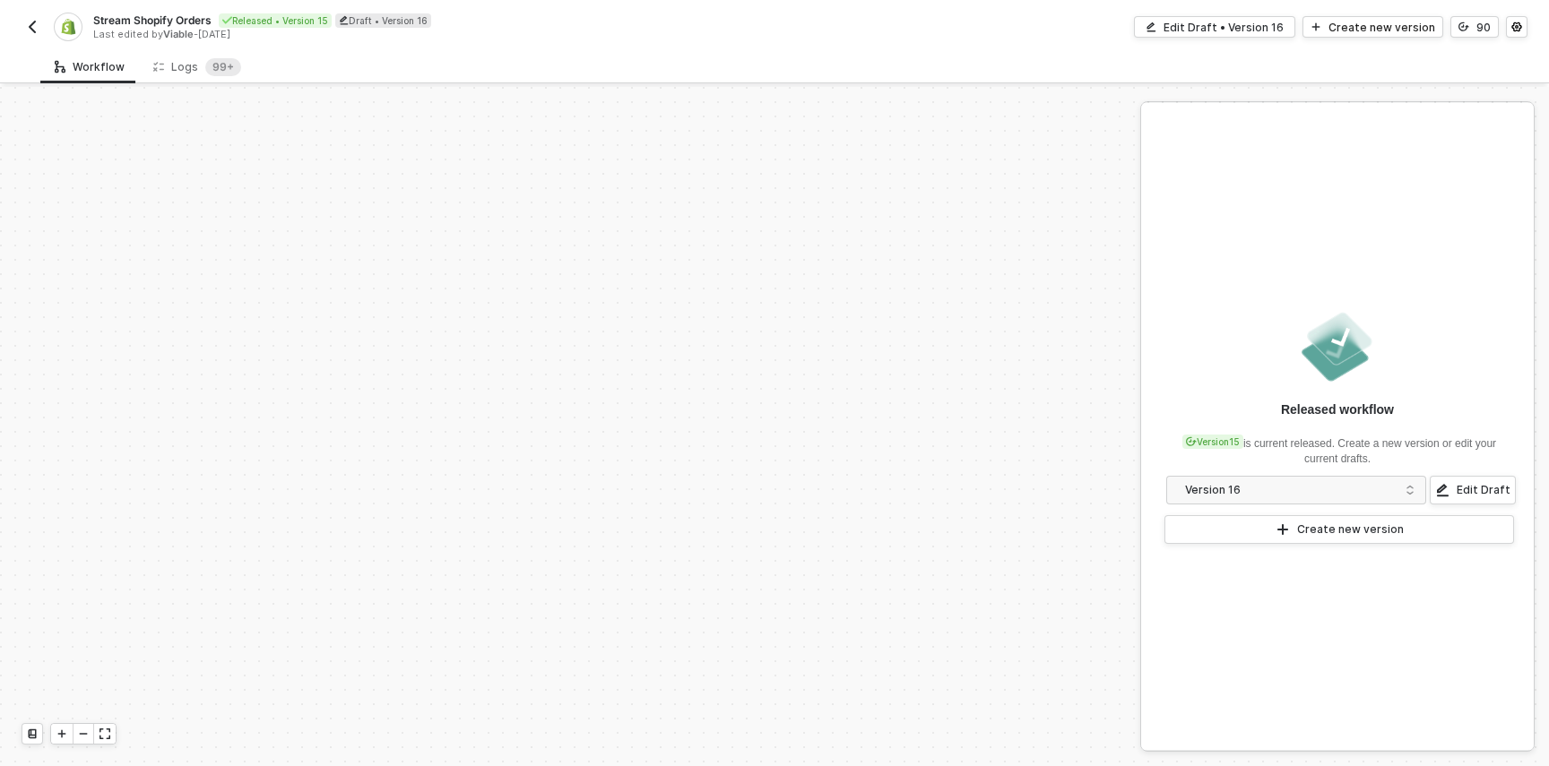
scroll to position [752, 0]
click at [199, 85] on div "Workflow Logs 99+ TRIGGER Triffin Custom Event Variable Variable Shopify List O…" at bounding box center [774, 408] width 1549 height 716
click at [195, 62] on div "Logs 99+" at bounding box center [197, 67] width 88 height 18
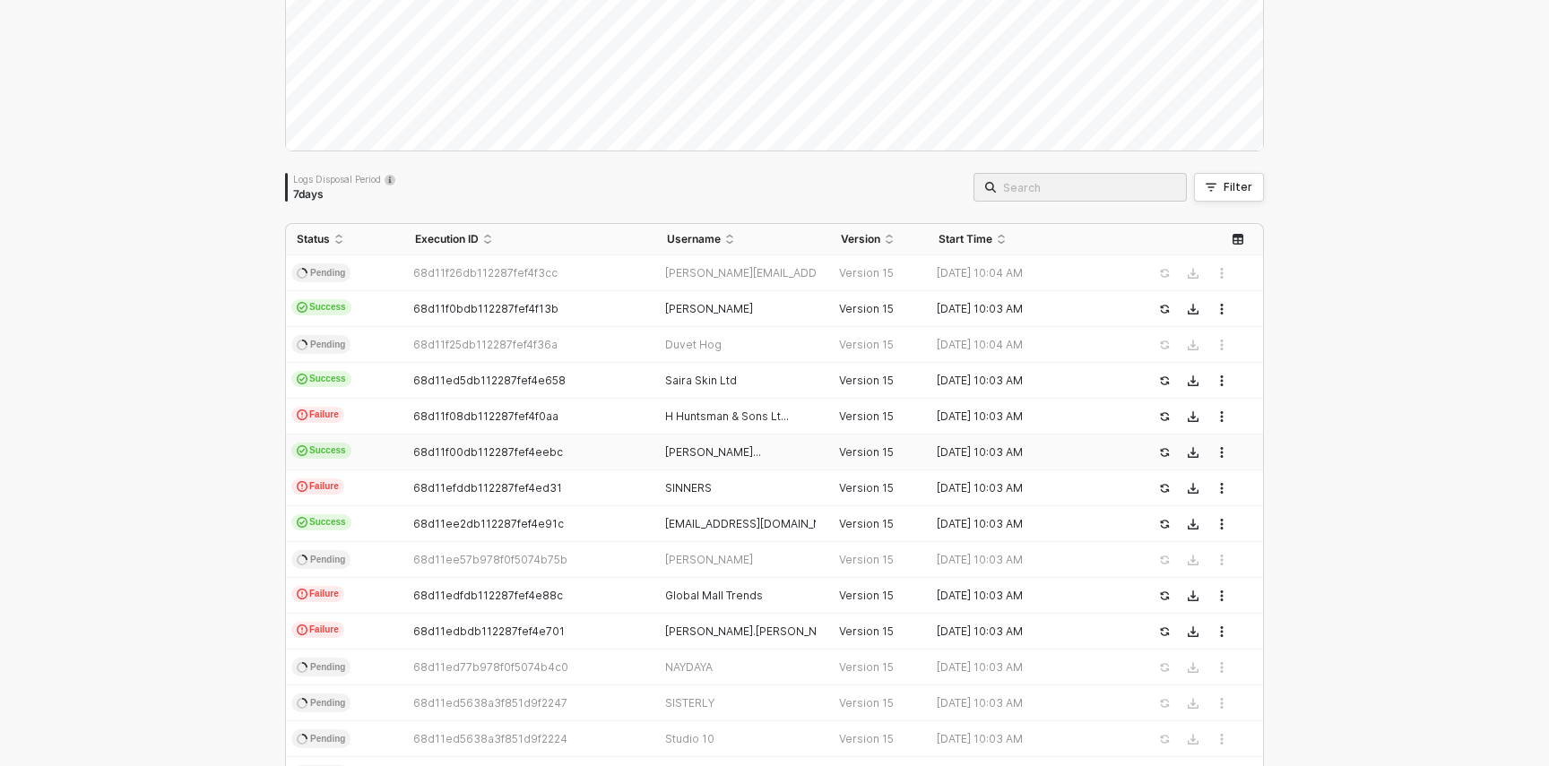
scroll to position [144, 0]
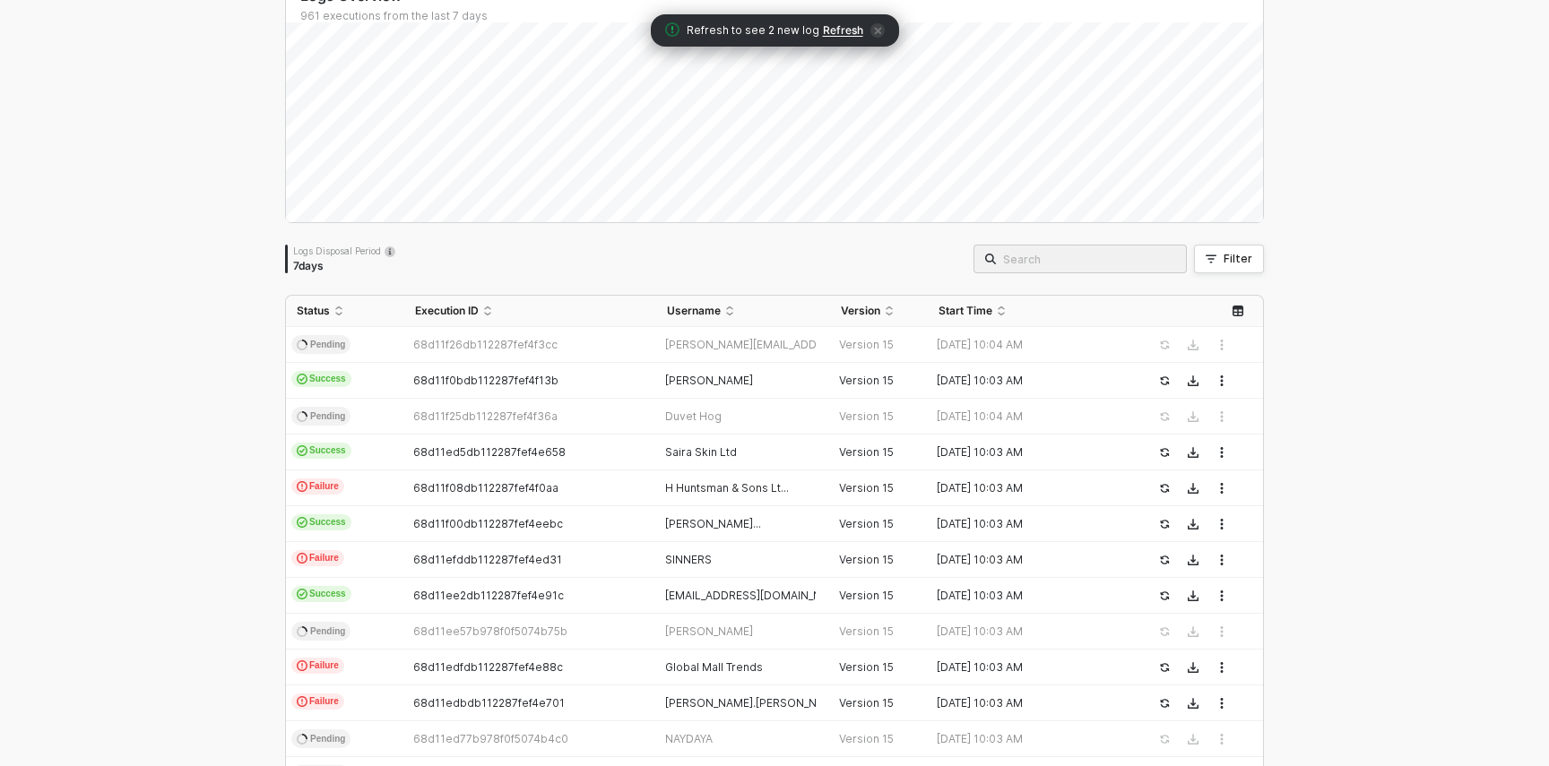
click at [844, 30] on span "Refresh" at bounding box center [843, 30] width 40 height 14
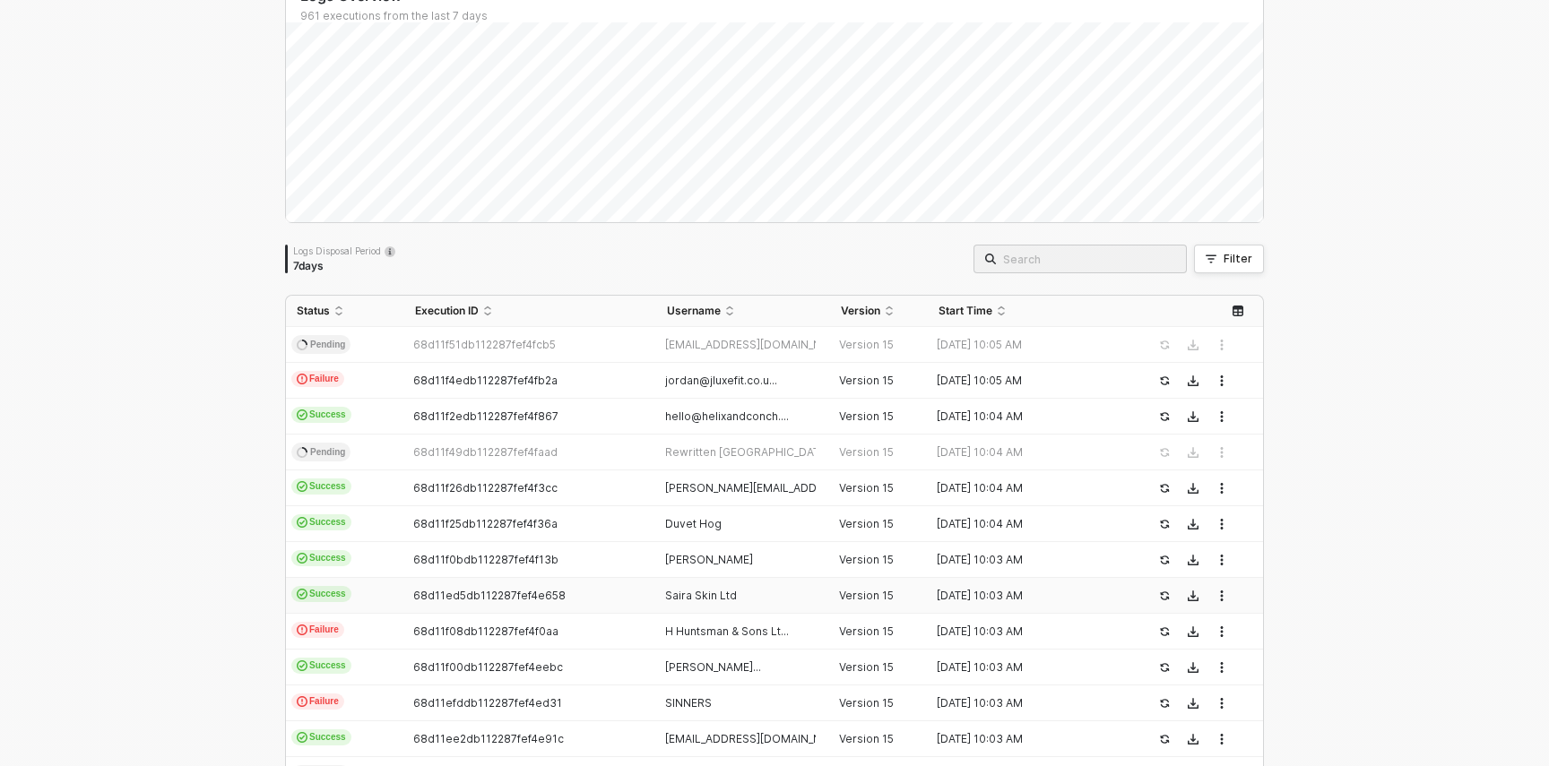
scroll to position [66, 0]
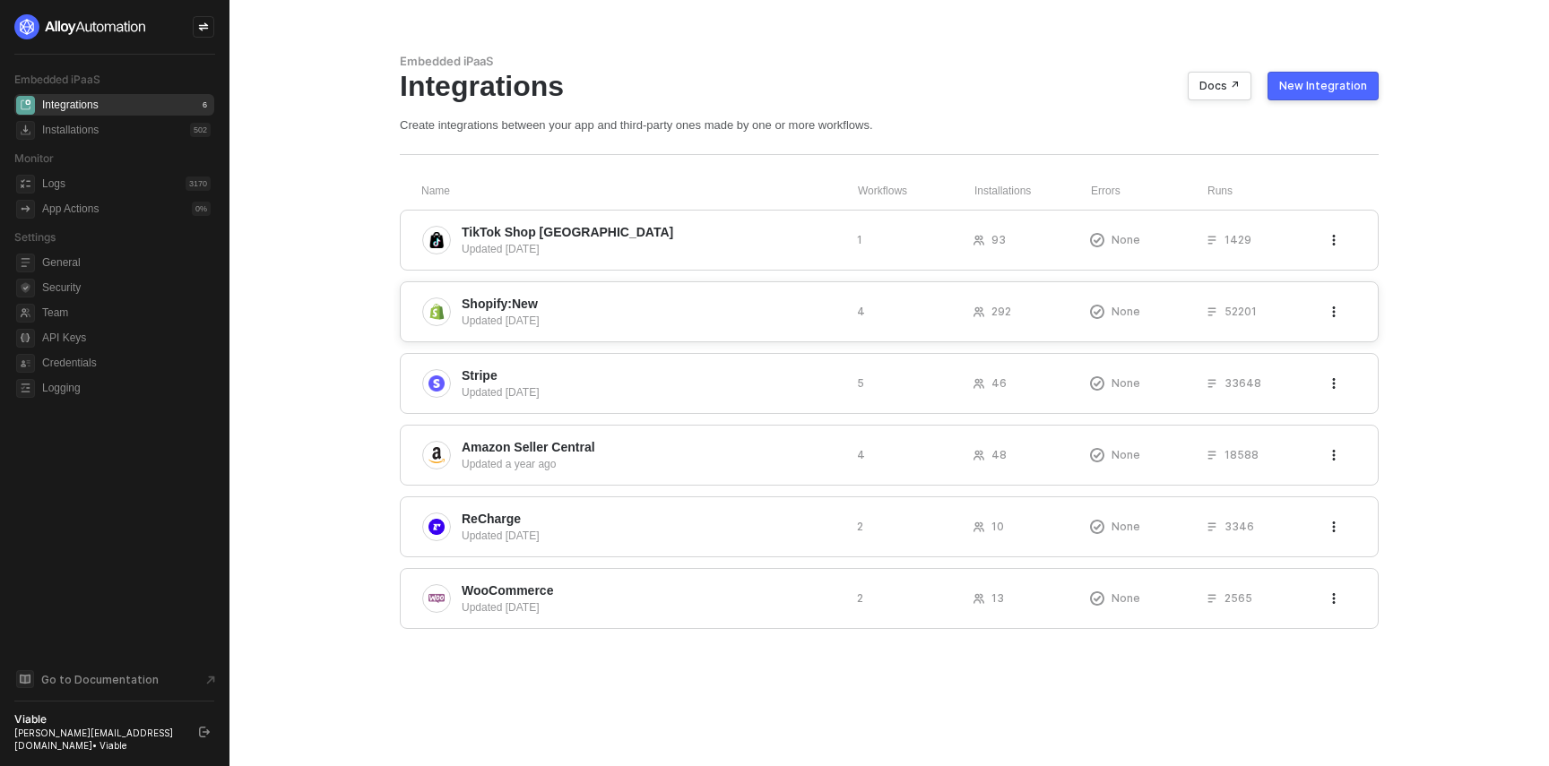
click at [603, 309] on span "Shopify:New" at bounding box center [652, 304] width 381 height 18
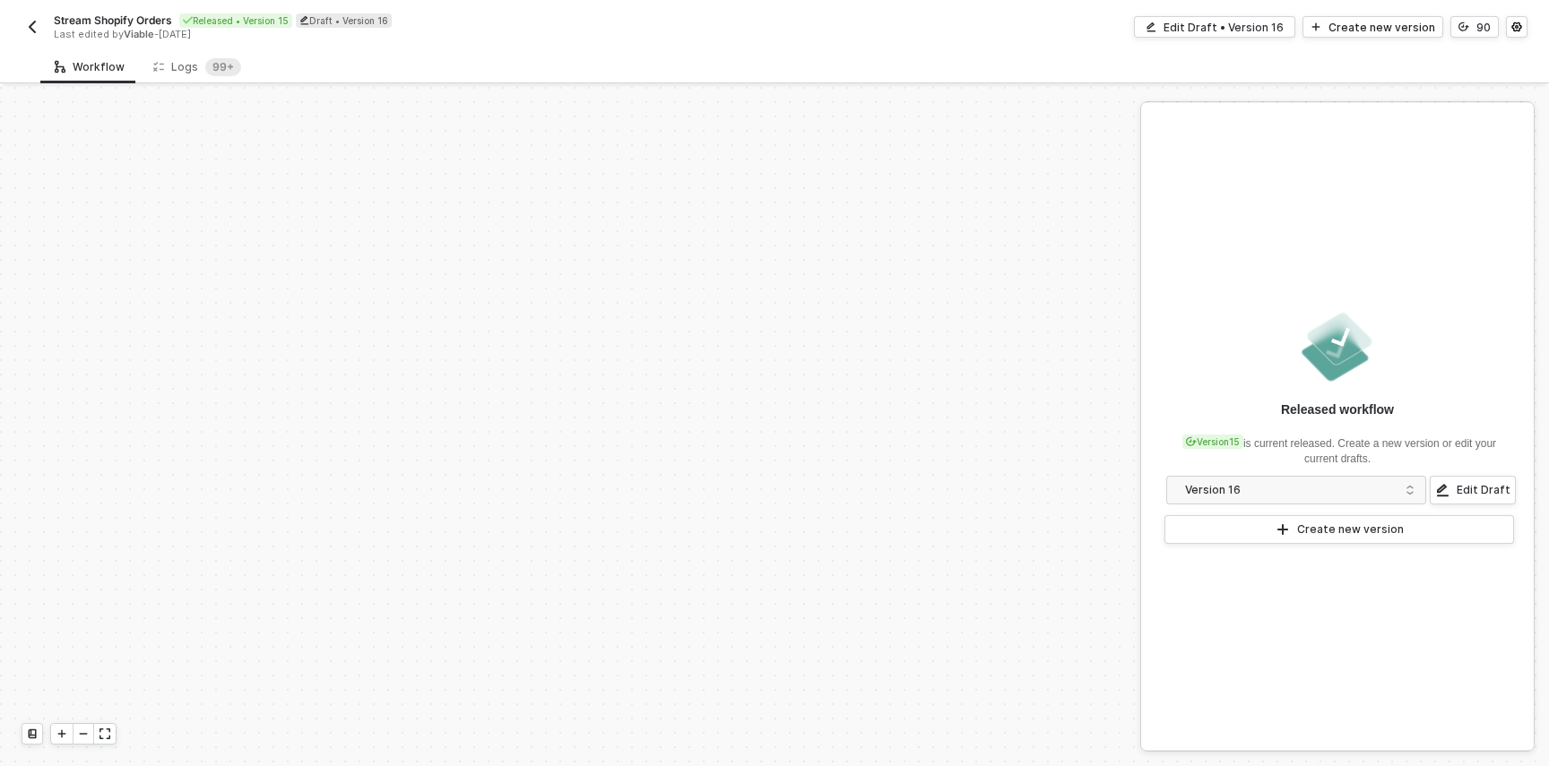
scroll to position [752, 0]
click at [186, 78] on div "Logs 99+" at bounding box center [197, 66] width 117 height 33
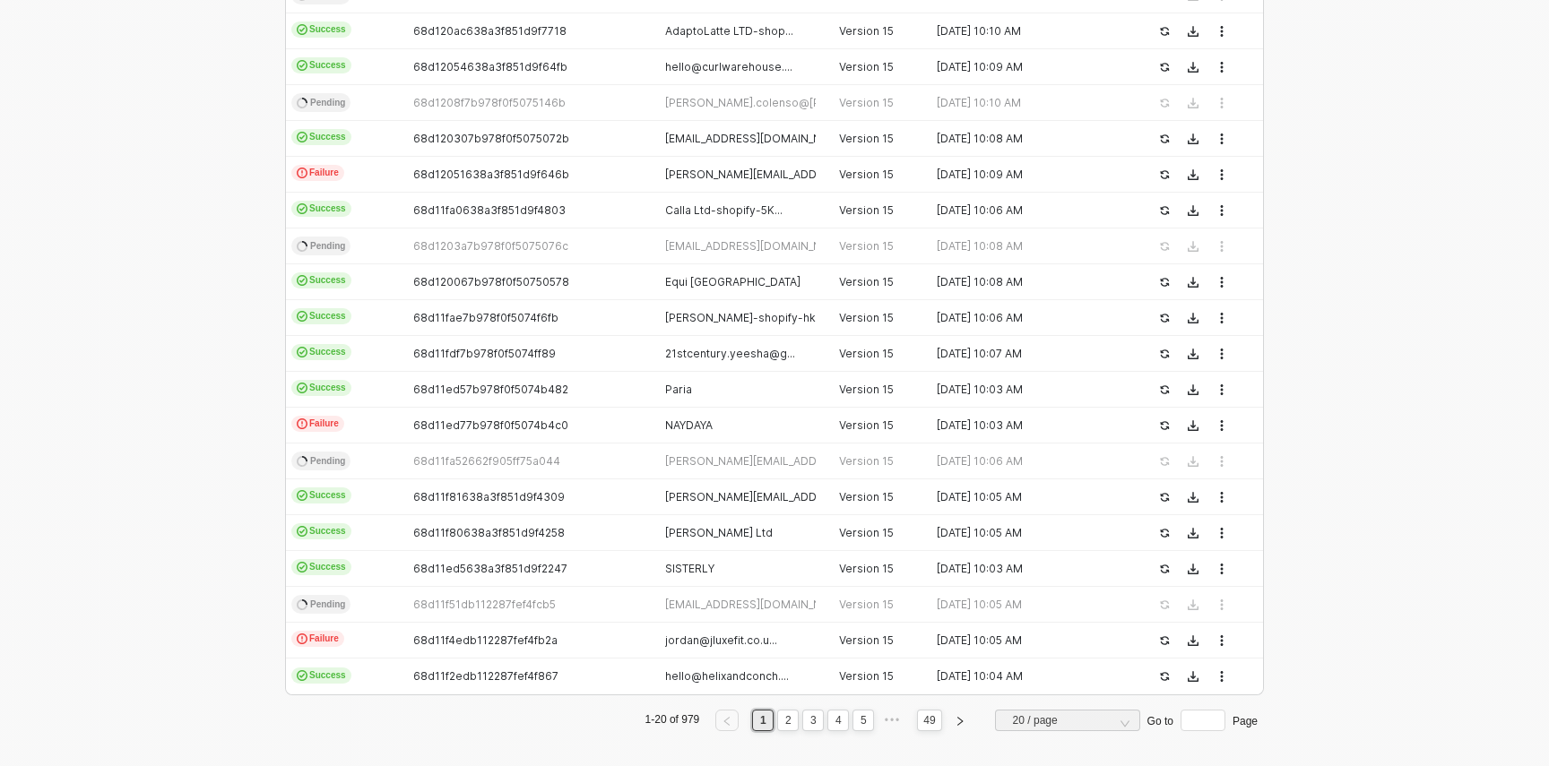
scroll to position [502, 0]
